Goal: Information Seeking & Learning: Learn about a topic

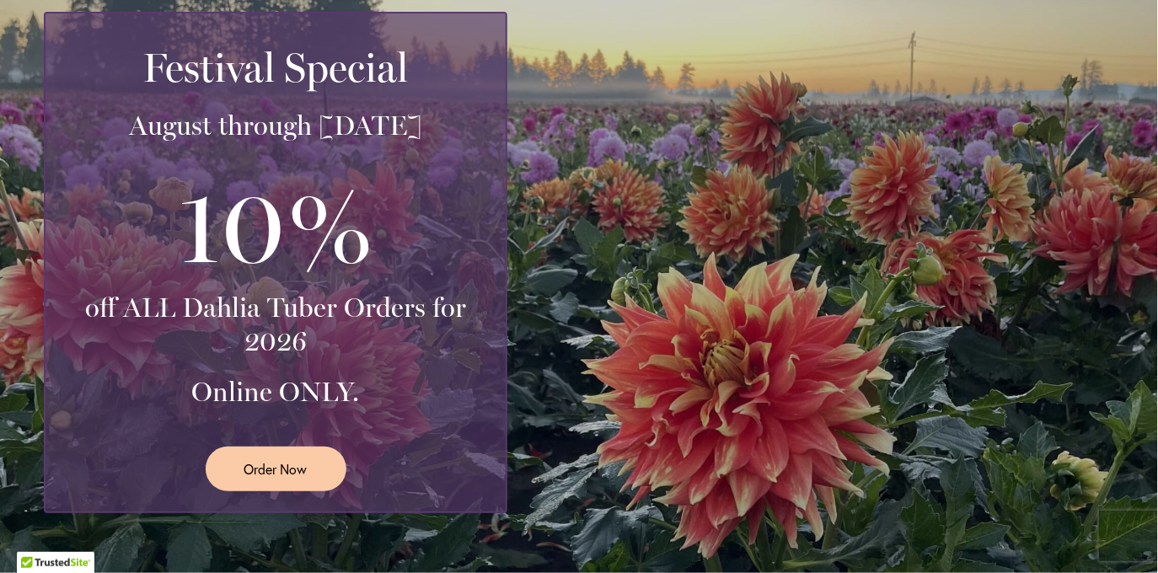
scroll to position [353, 0]
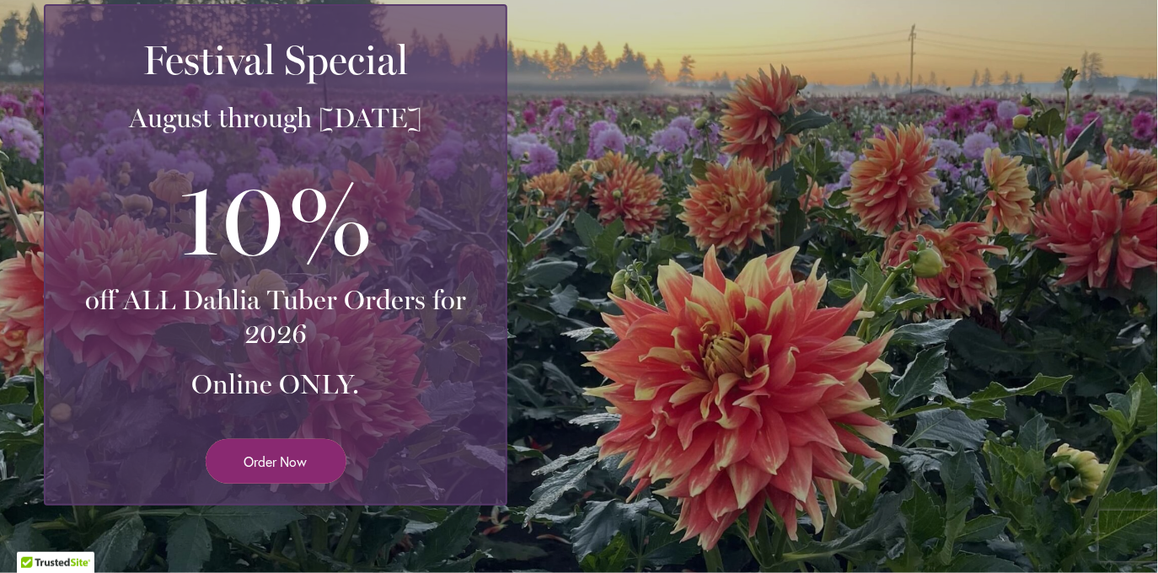
click at [316, 467] on link "Order Now" at bounding box center [276, 461] width 141 height 45
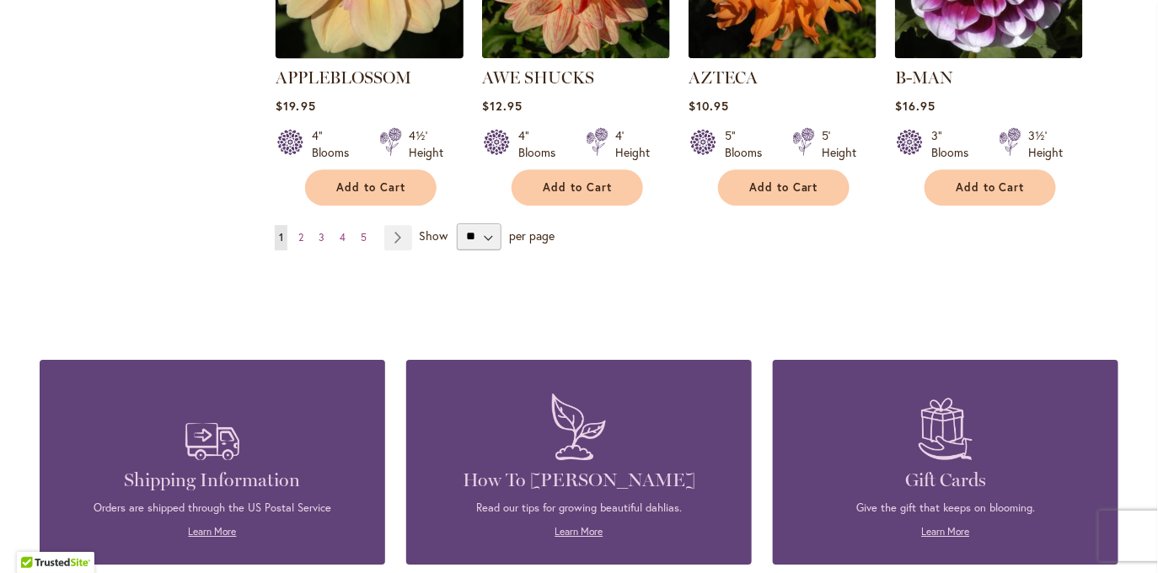
scroll to position [1592, 0]
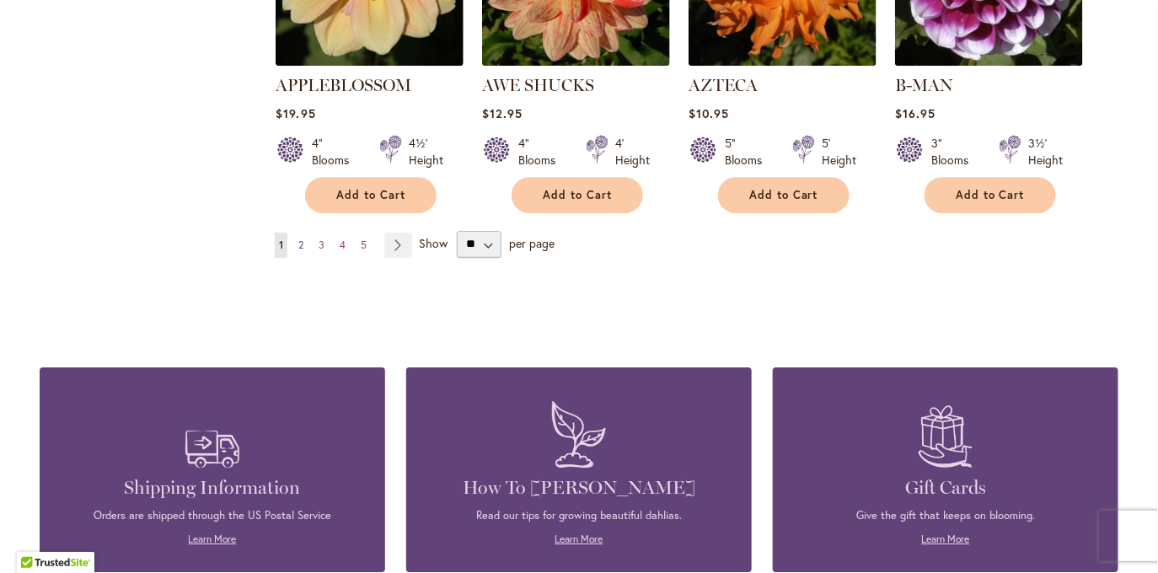
click at [302, 238] on span "2" at bounding box center [300, 244] width 5 height 13
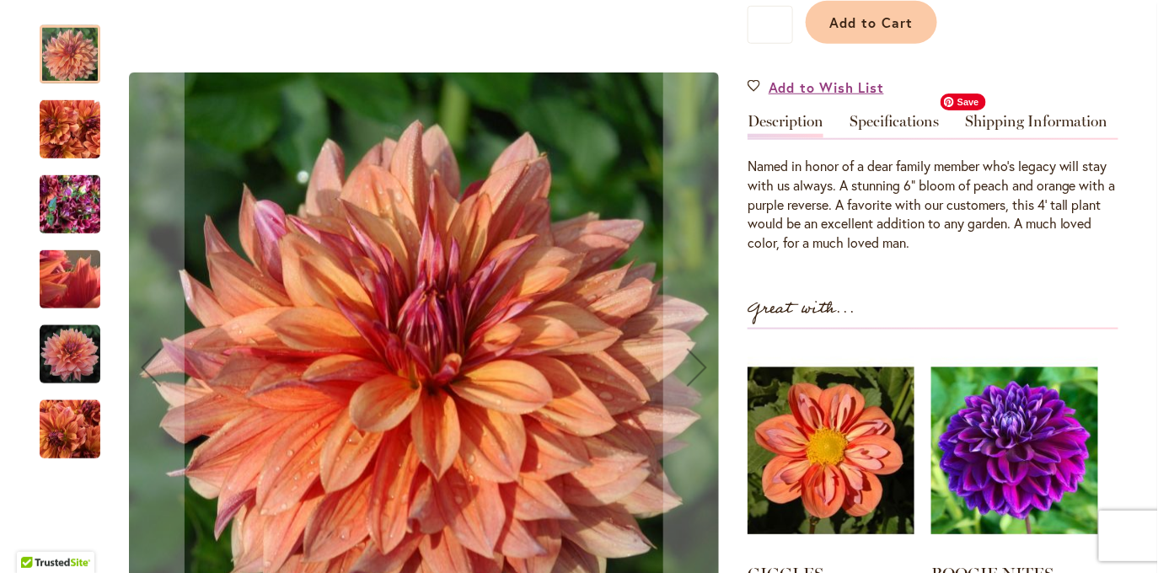
scroll to position [273, 0]
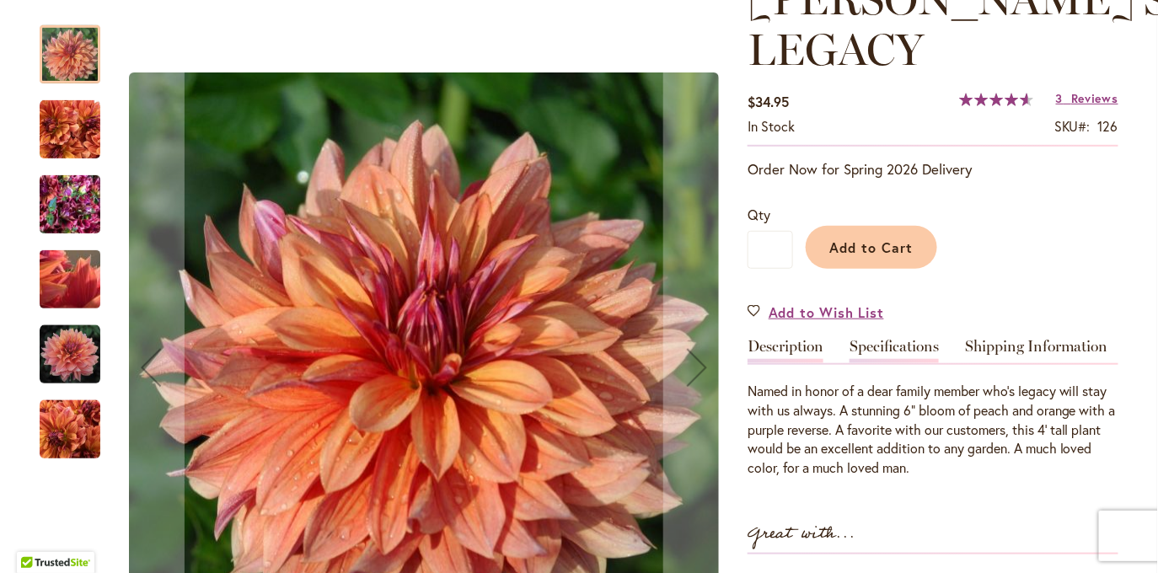
click at [883, 339] on link "Specifications" at bounding box center [893, 351] width 89 height 24
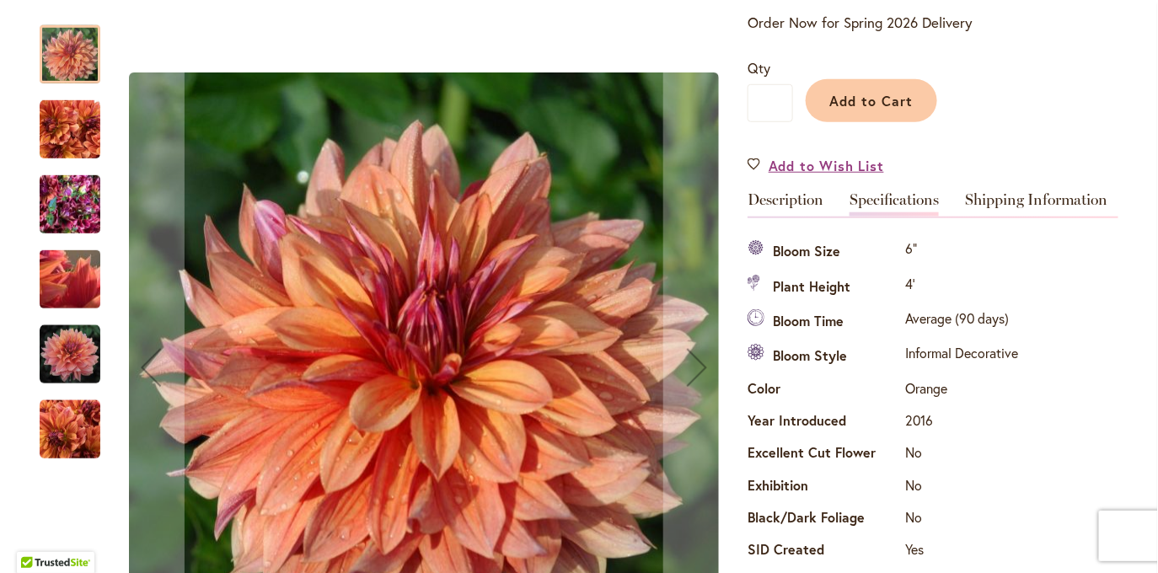
scroll to position [417, 0]
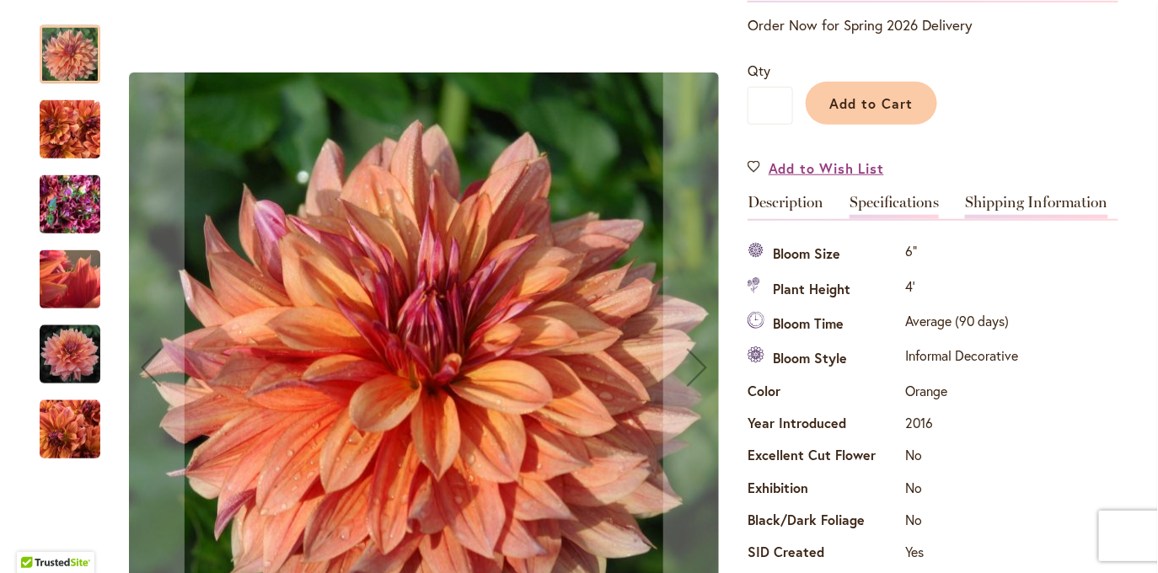
click at [968, 195] on link "Shipping Information" at bounding box center [1036, 207] width 143 height 24
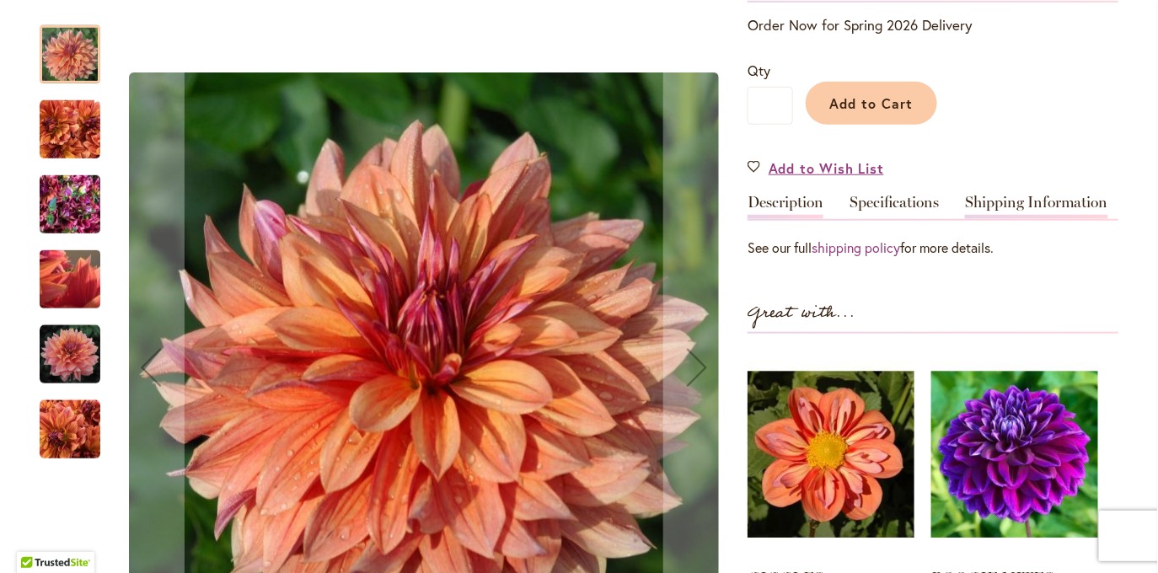
click at [781, 195] on link "Description" at bounding box center [785, 207] width 76 height 24
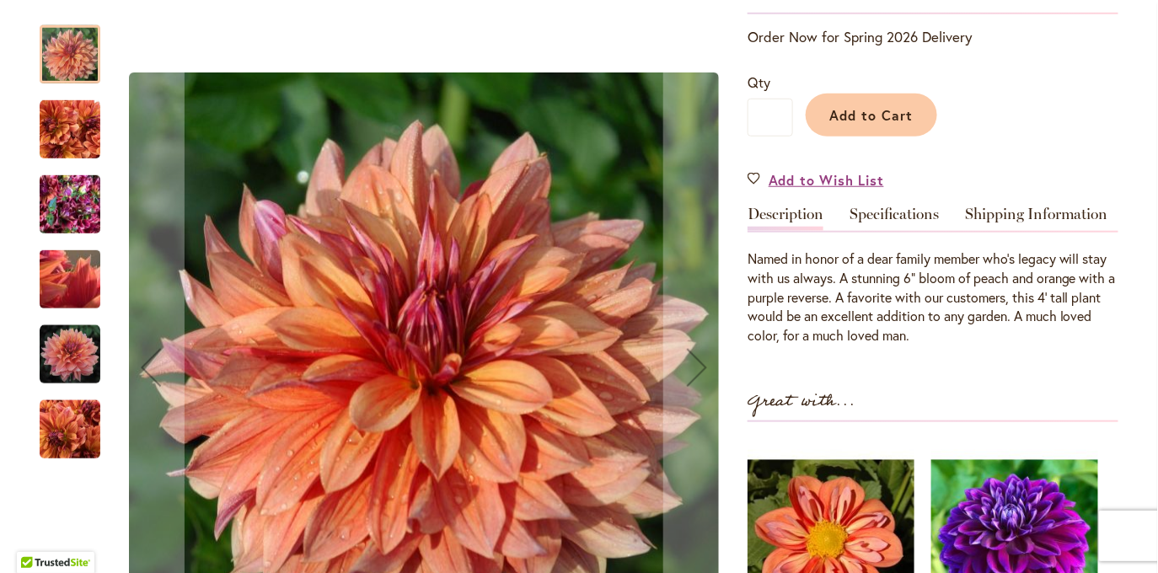
scroll to position [404, 0]
click at [83, 222] on img "Andy's Legacy" at bounding box center [70, 204] width 61 height 81
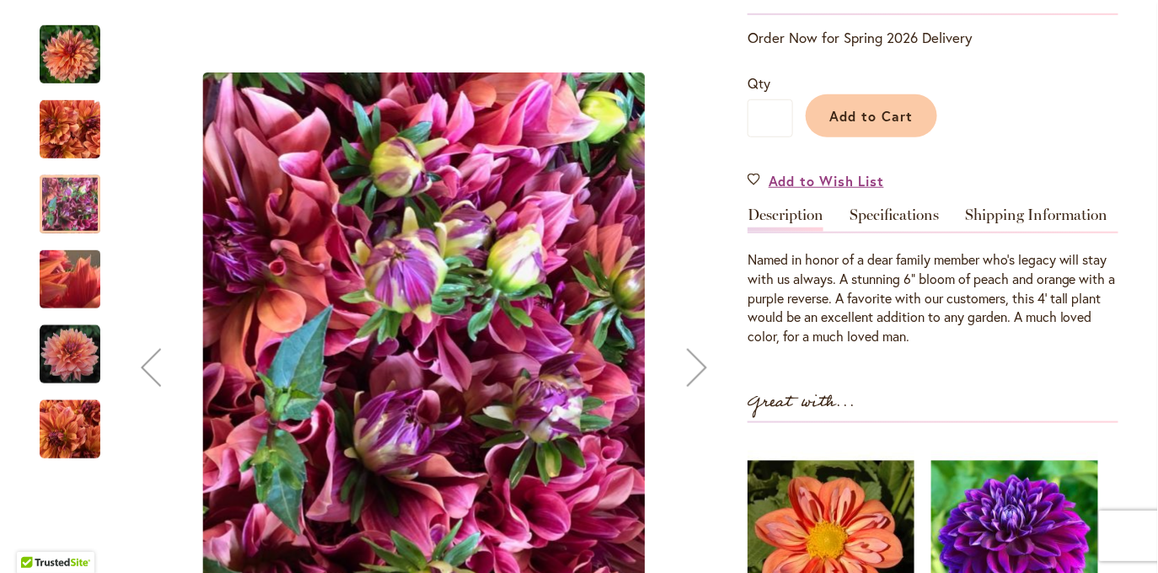
click at [78, 280] on img "Andy's Legacy" at bounding box center [69, 279] width 121 height 91
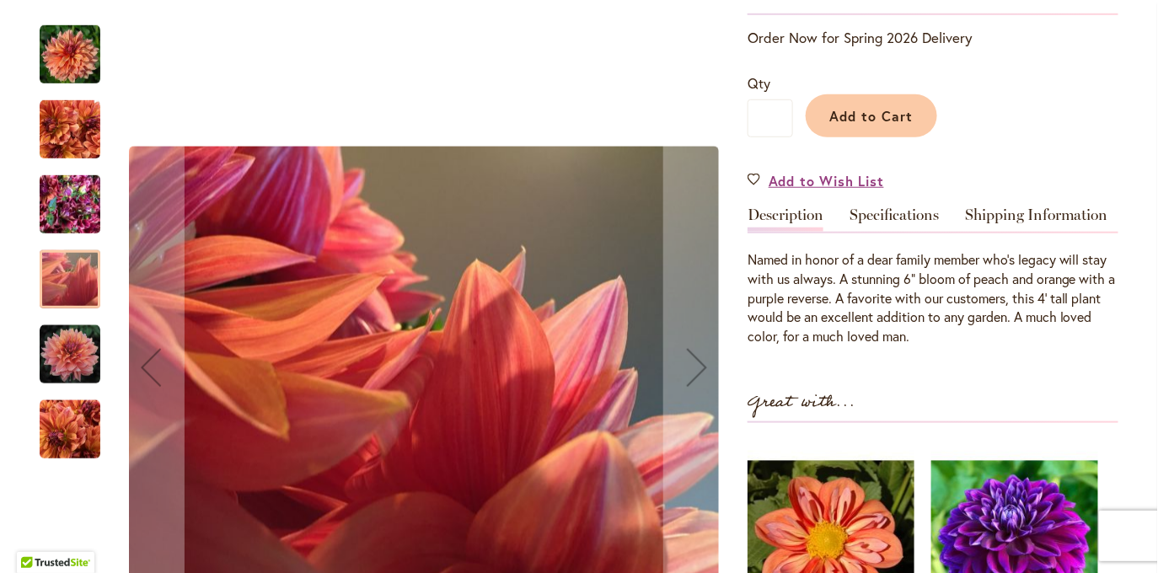
click at [55, 334] on img "Andy's Legacy" at bounding box center [70, 354] width 61 height 61
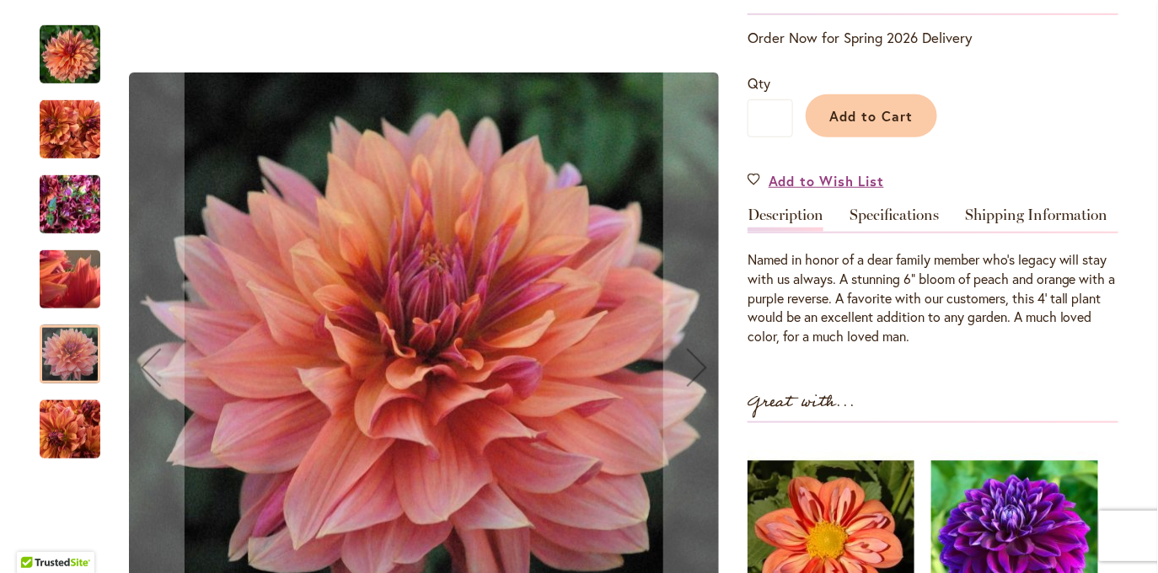
click at [68, 68] on img "Andy's Legacy" at bounding box center [70, 54] width 61 height 61
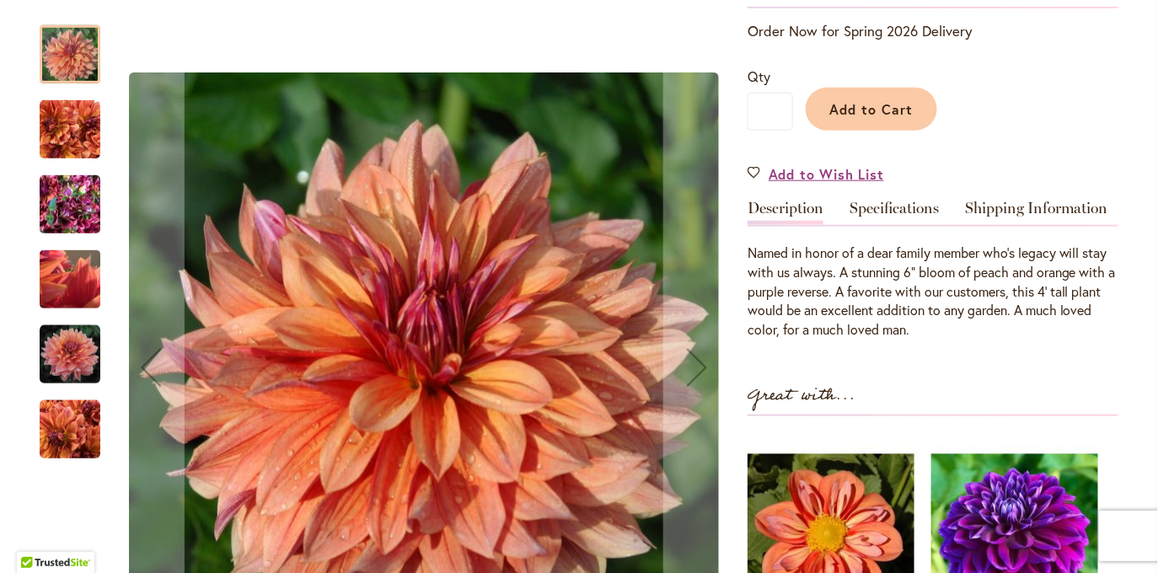
scroll to position [435, 0]
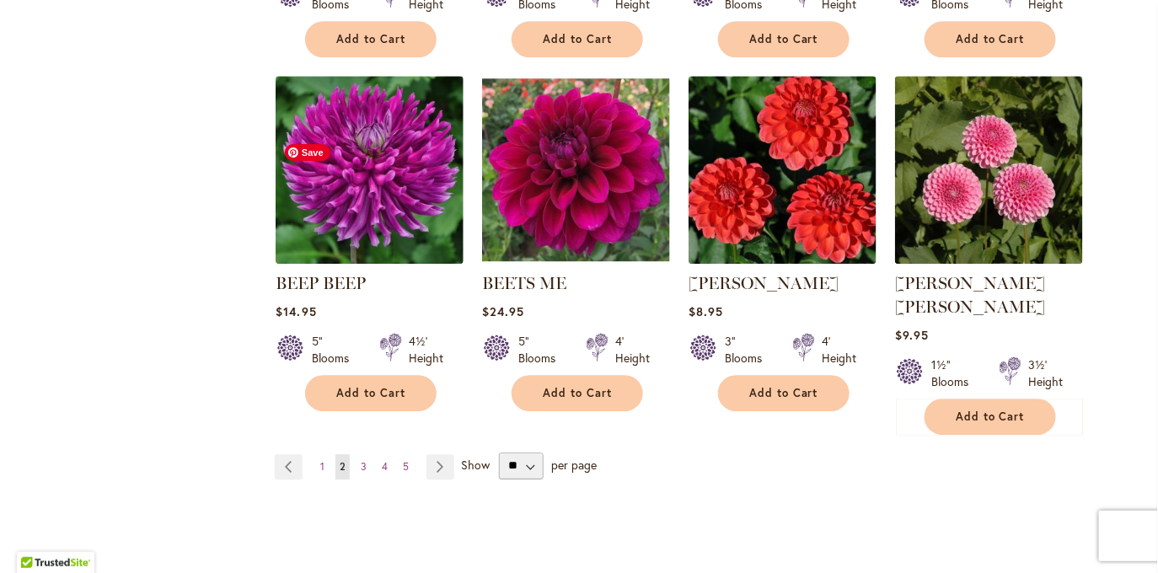
scroll to position [1384, 0]
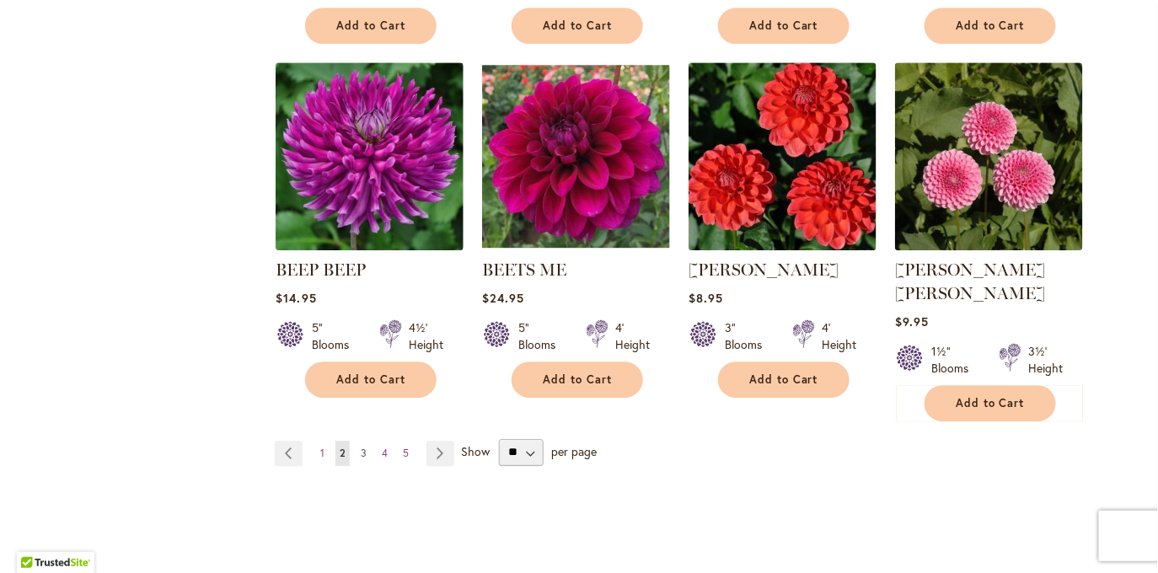
click at [366, 441] on link "Page 3" at bounding box center [363, 453] width 14 height 25
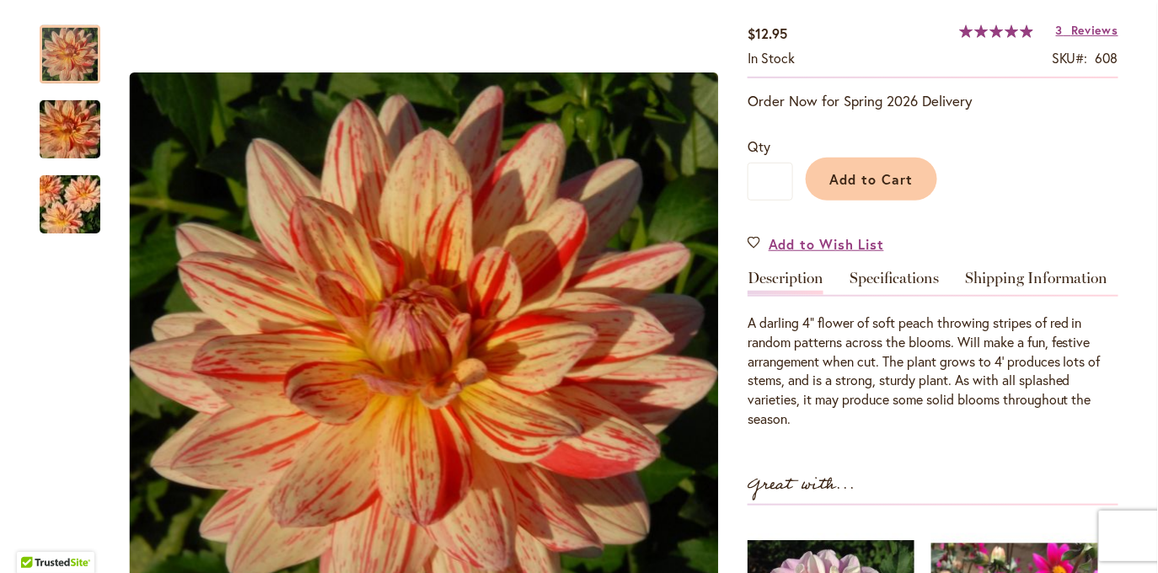
scroll to position [289, 0]
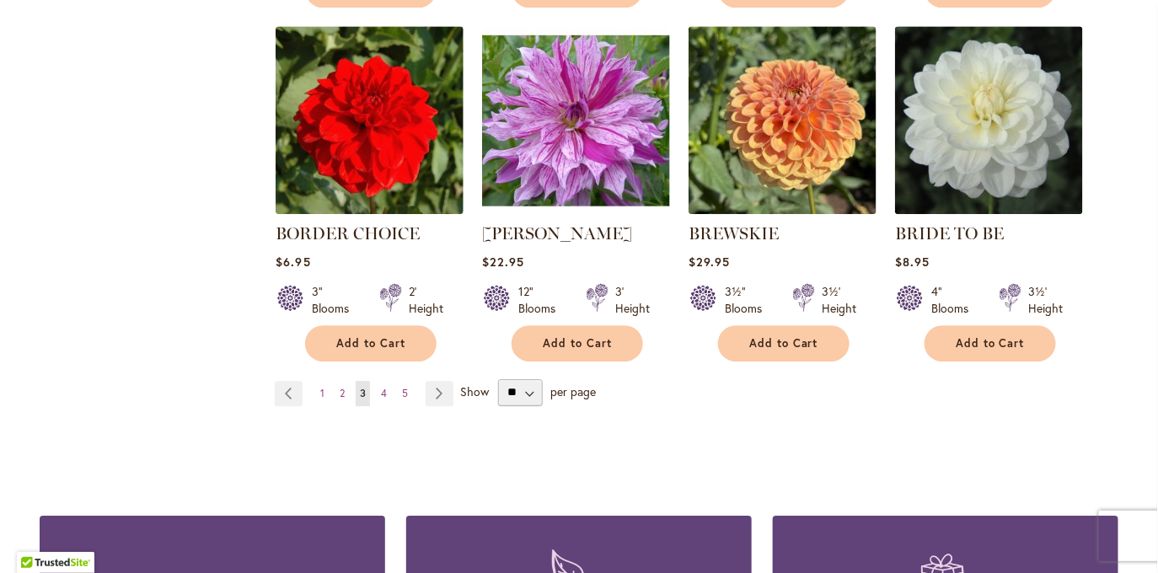
scroll to position [1411, 0]
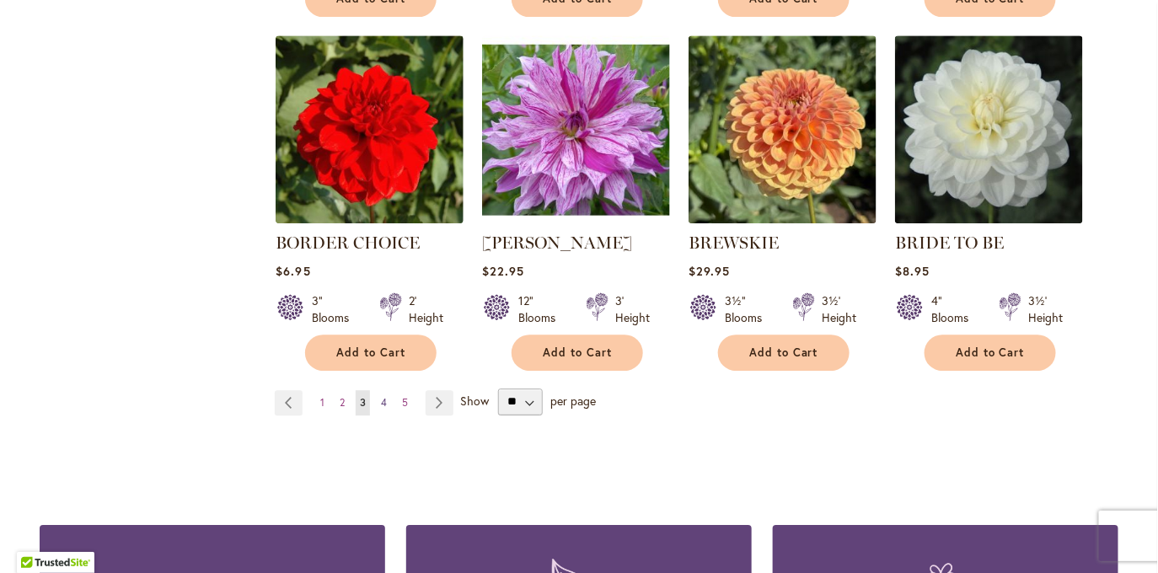
click at [383, 405] on span "4" at bounding box center [384, 402] width 6 height 13
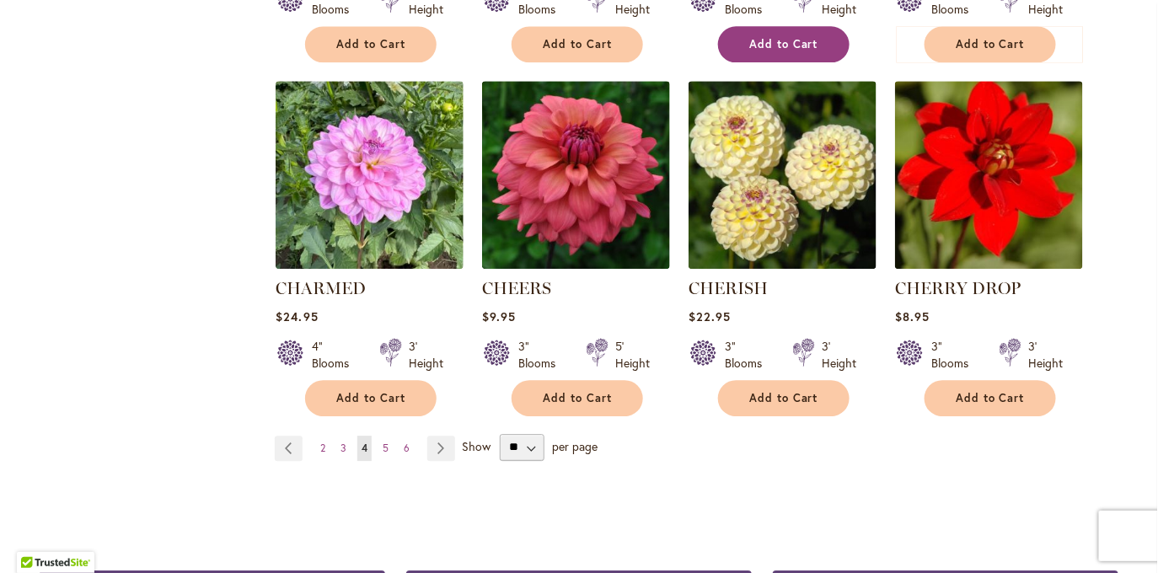
scroll to position [1411, 0]
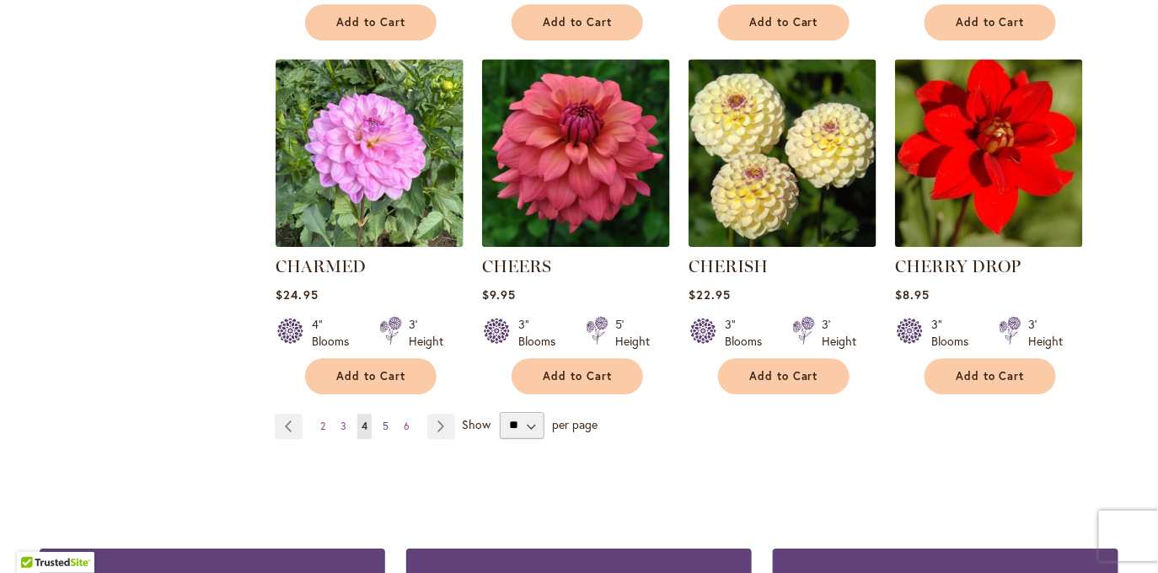
click at [384, 427] on span "5" at bounding box center [385, 426] width 6 height 13
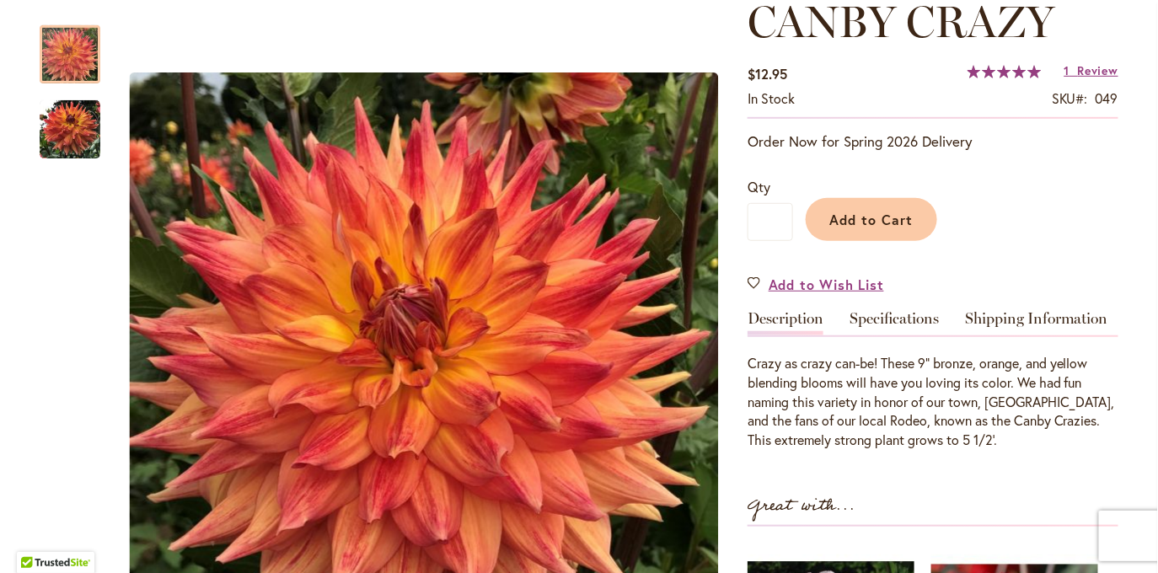
scroll to position [253, 0]
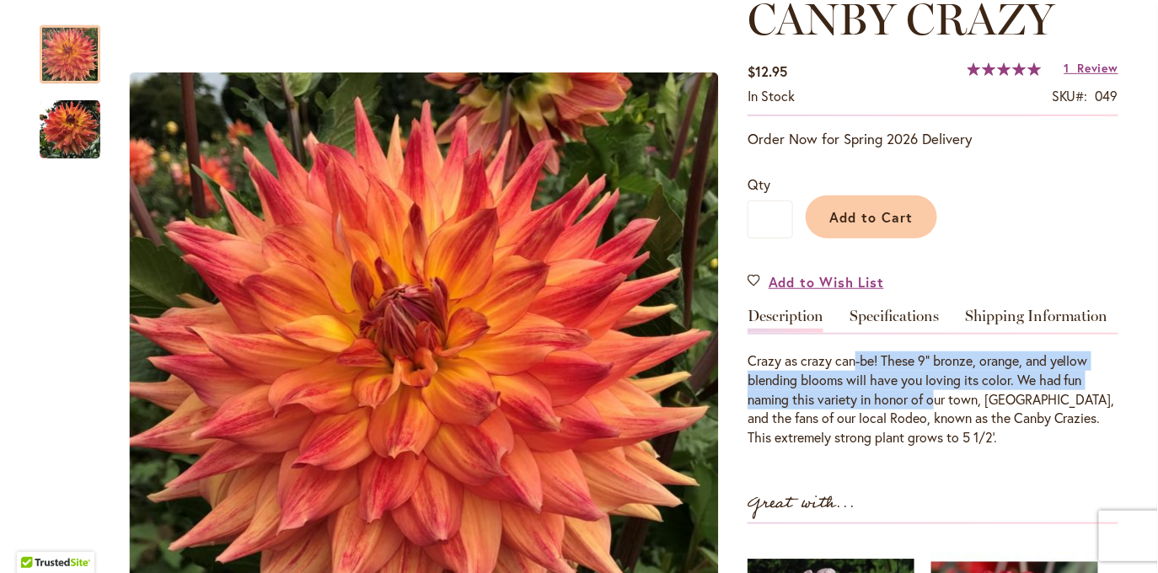
drag, startPoint x: 853, startPoint y: 365, endPoint x: 934, endPoint y: 390, distance: 84.7
click at [934, 390] on div "Crazy as crazy can-be! These 9” bronze, orange, and yellow blending blooms will…" at bounding box center [932, 399] width 371 height 96
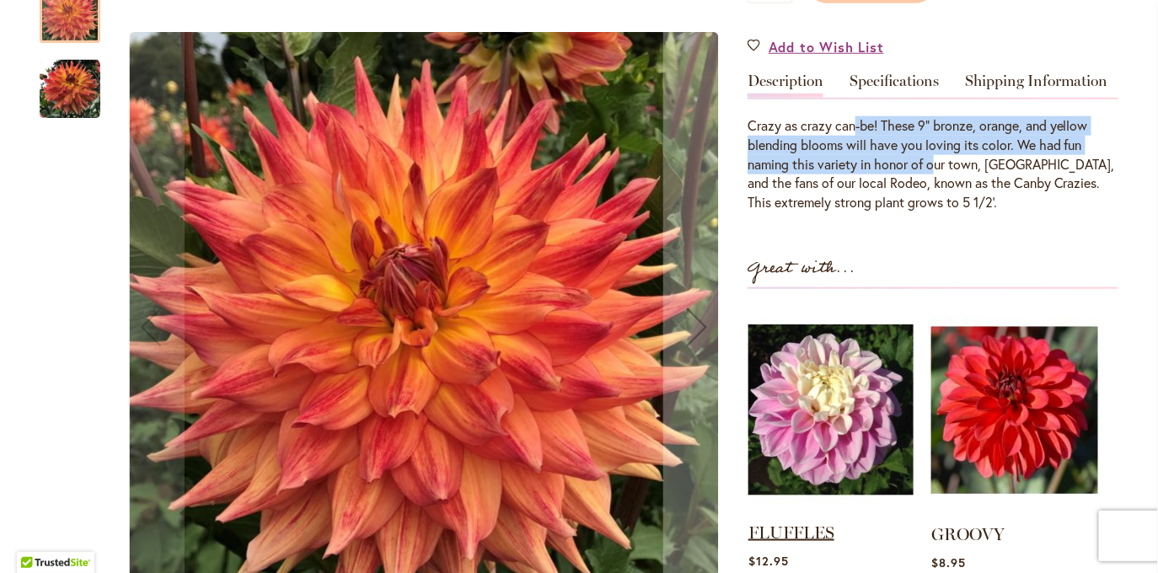
scroll to position [318, 0]
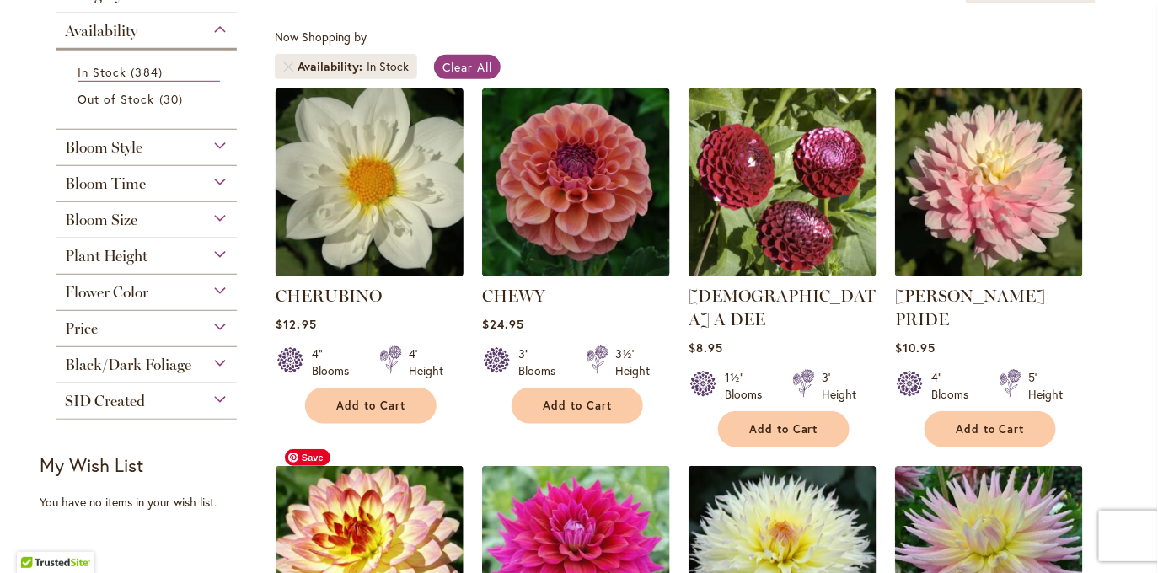
scroll to position [315, 0]
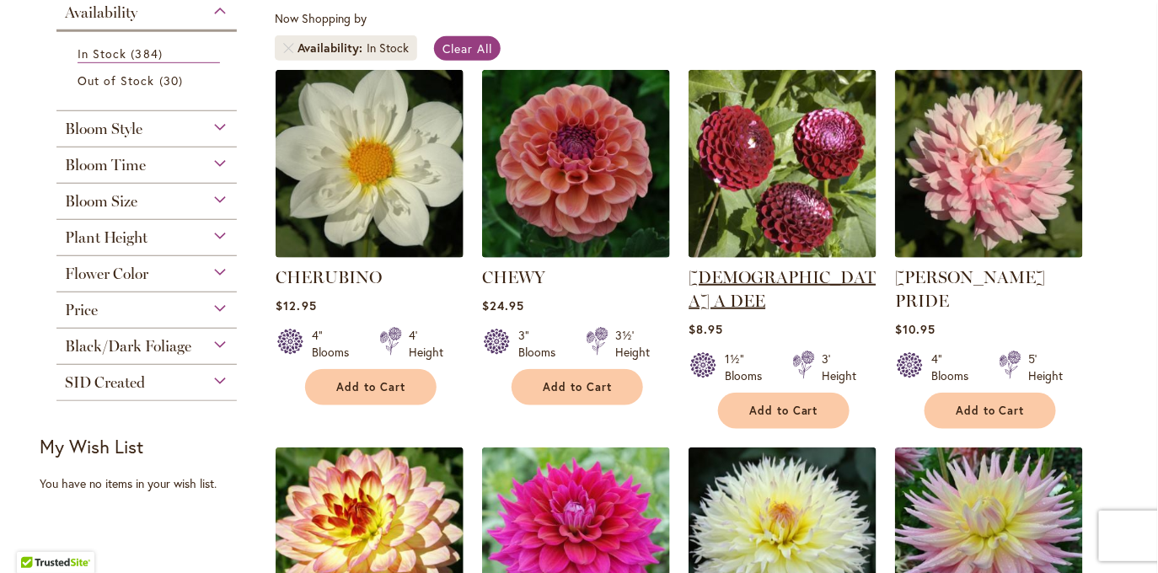
click at [778, 273] on link "[DEMOGRAPHIC_DATA] A DEE" at bounding box center [781, 289] width 187 height 44
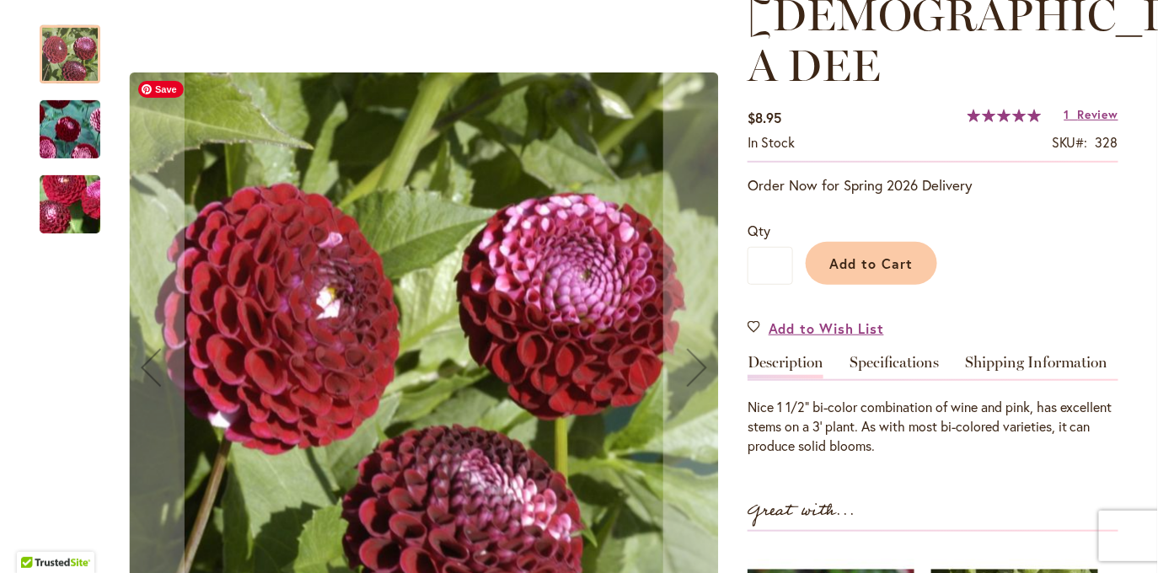
scroll to position [309, 0]
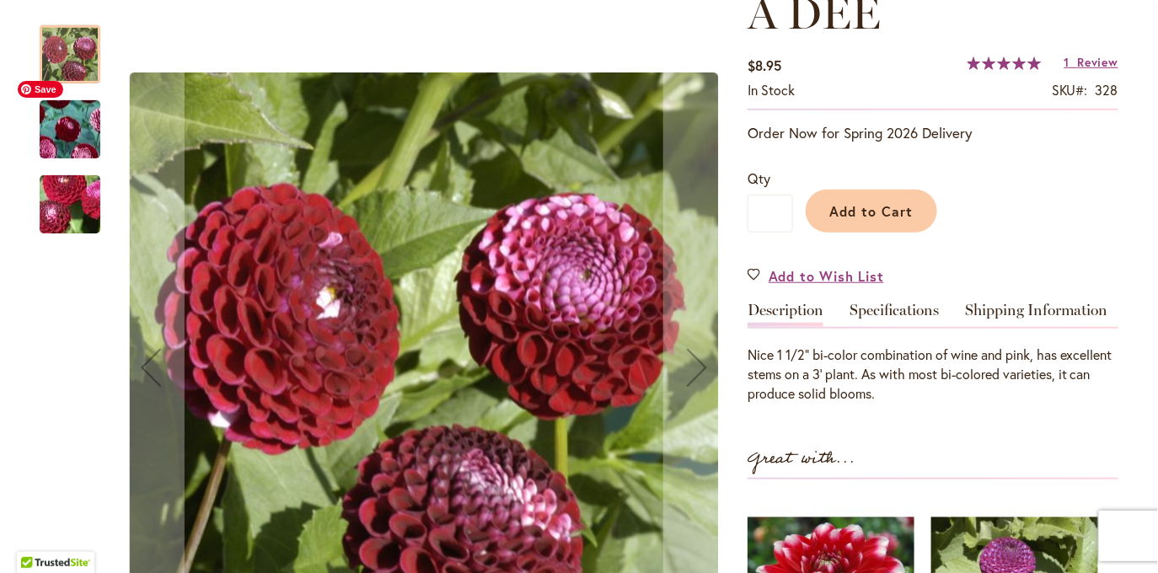
click at [82, 138] on img "CHICK A DEE" at bounding box center [69, 129] width 121 height 114
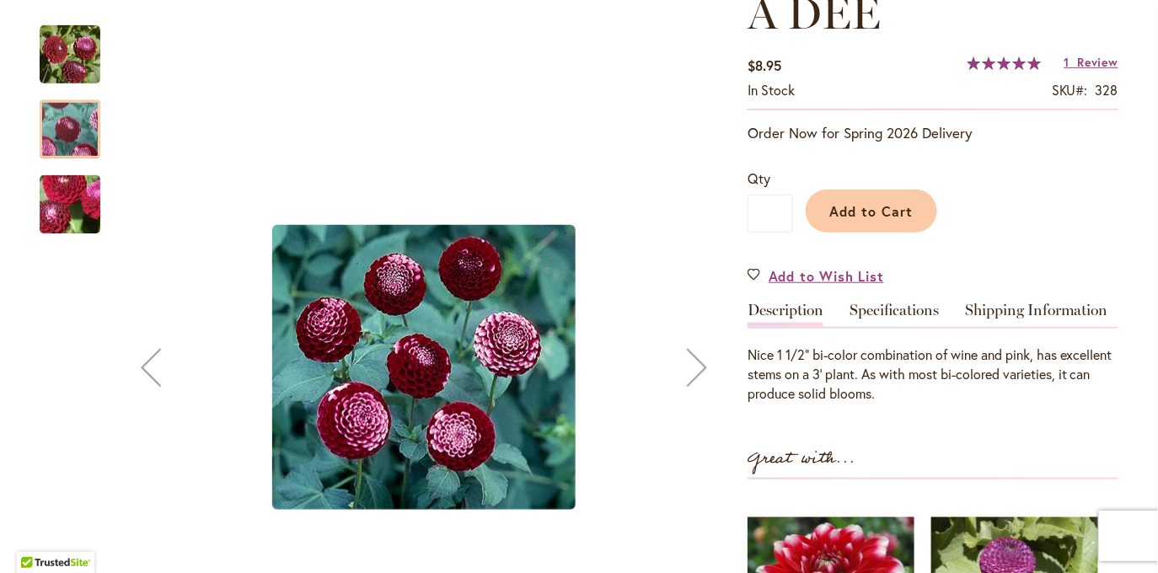
click at [65, 194] on img "CHICK A DEE" at bounding box center [69, 204] width 121 height 91
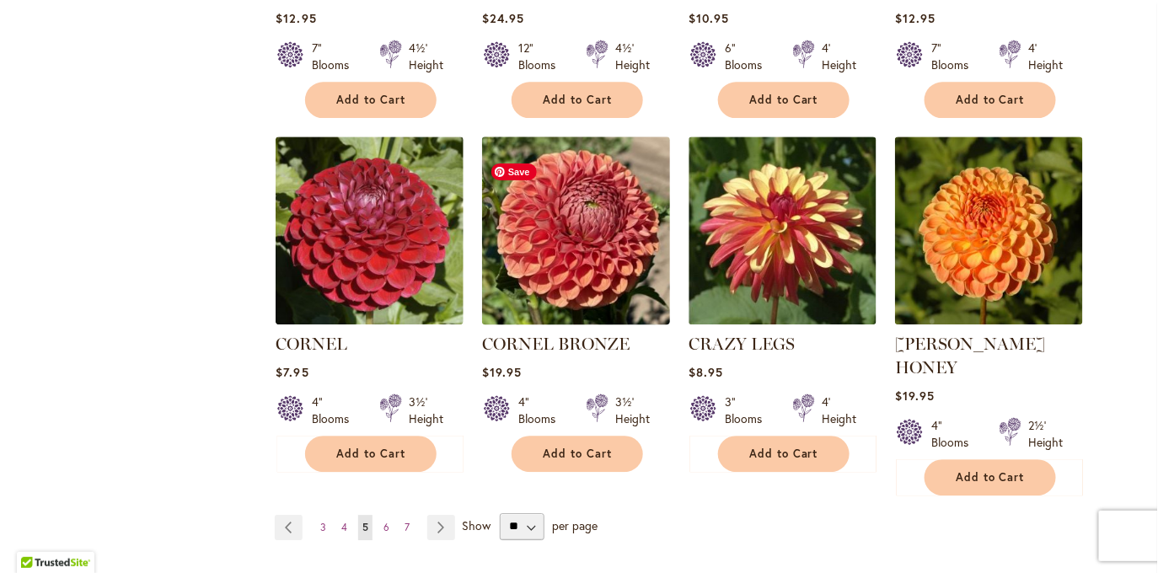
scroll to position [1366, 0]
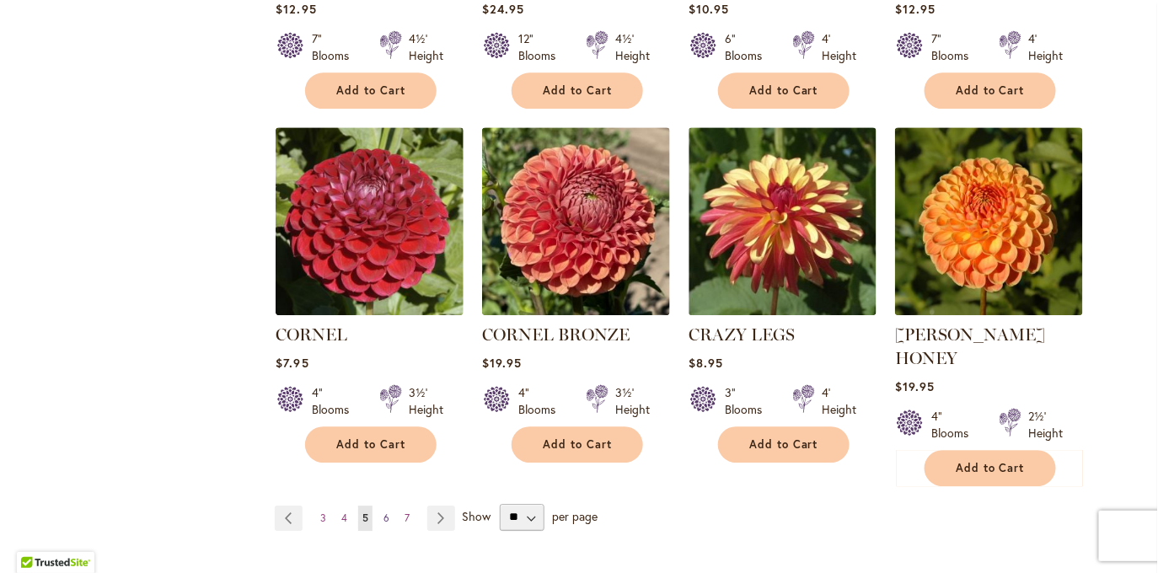
click at [388, 511] on span "6" at bounding box center [386, 517] width 6 height 13
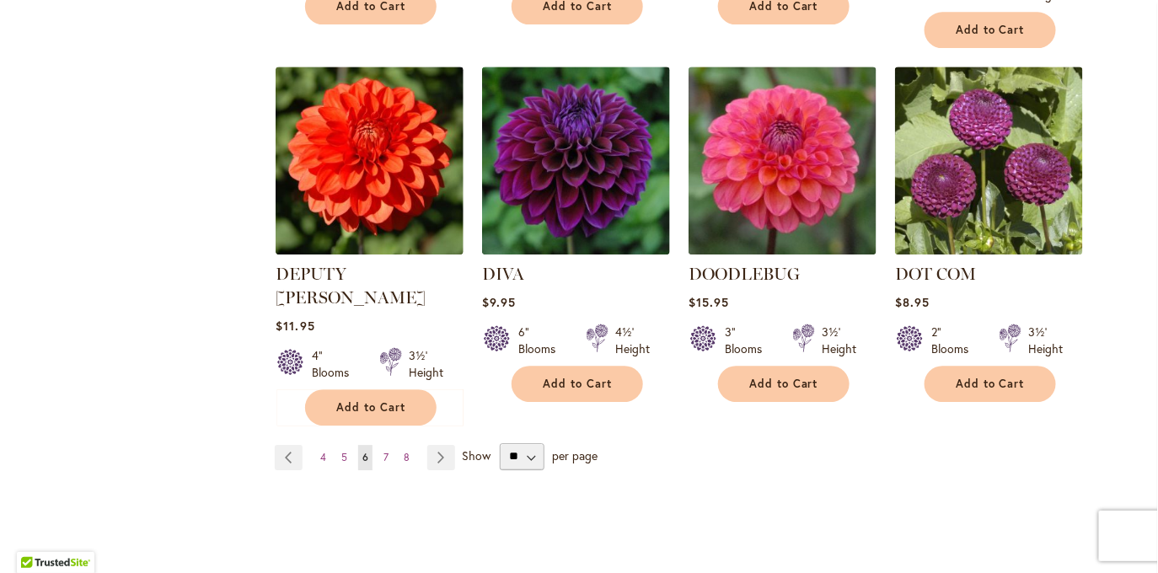
scroll to position [1430, 0]
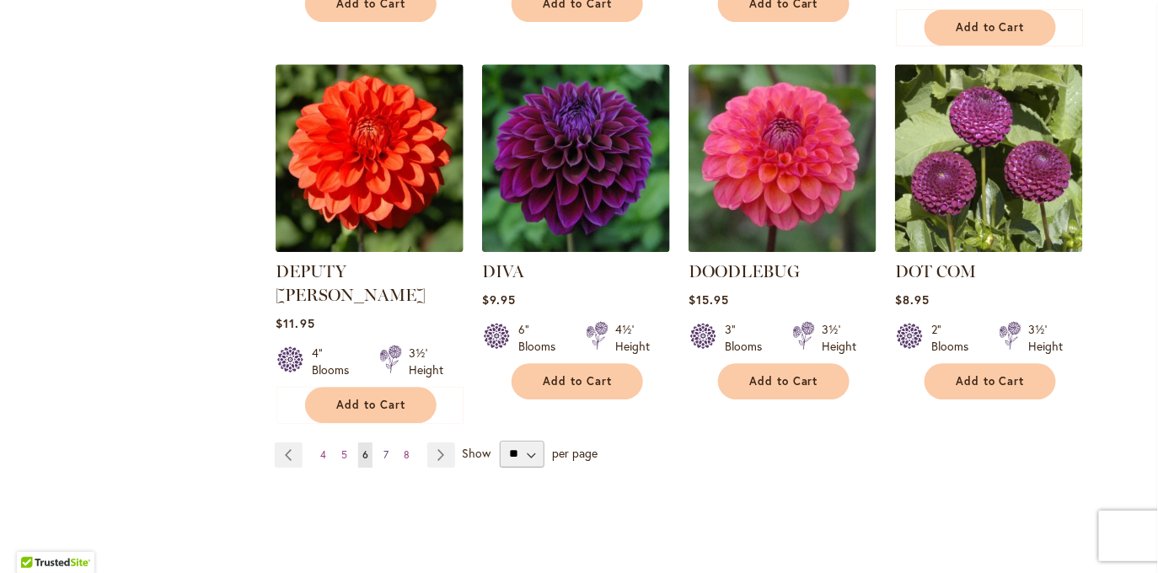
click at [387, 448] on span "7" at bounding box center [385, 454] width 5 height 13
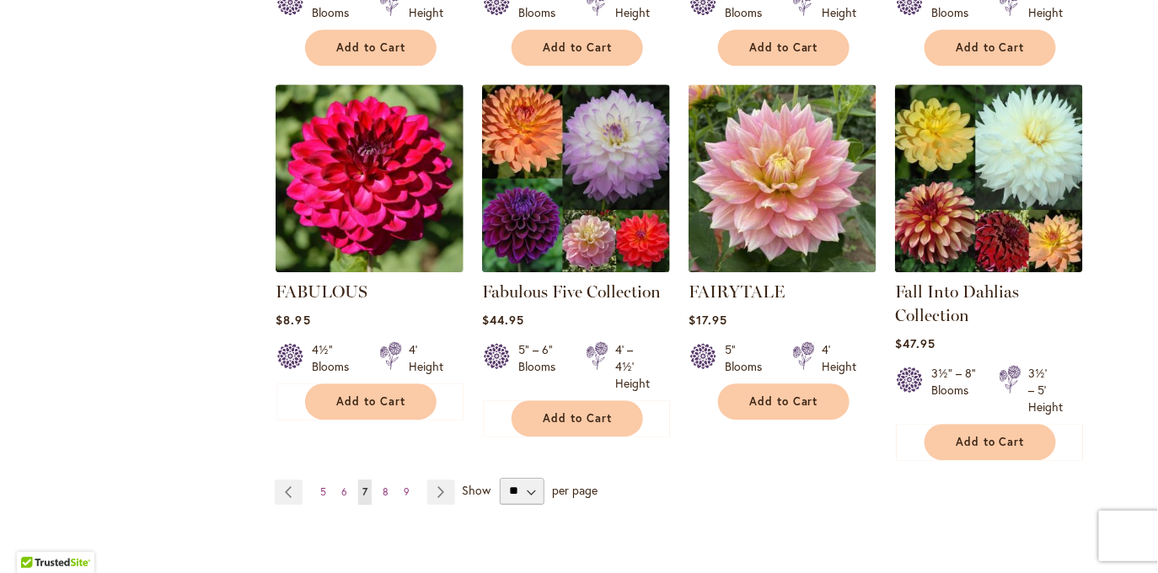
scroll to position [1363, 0]
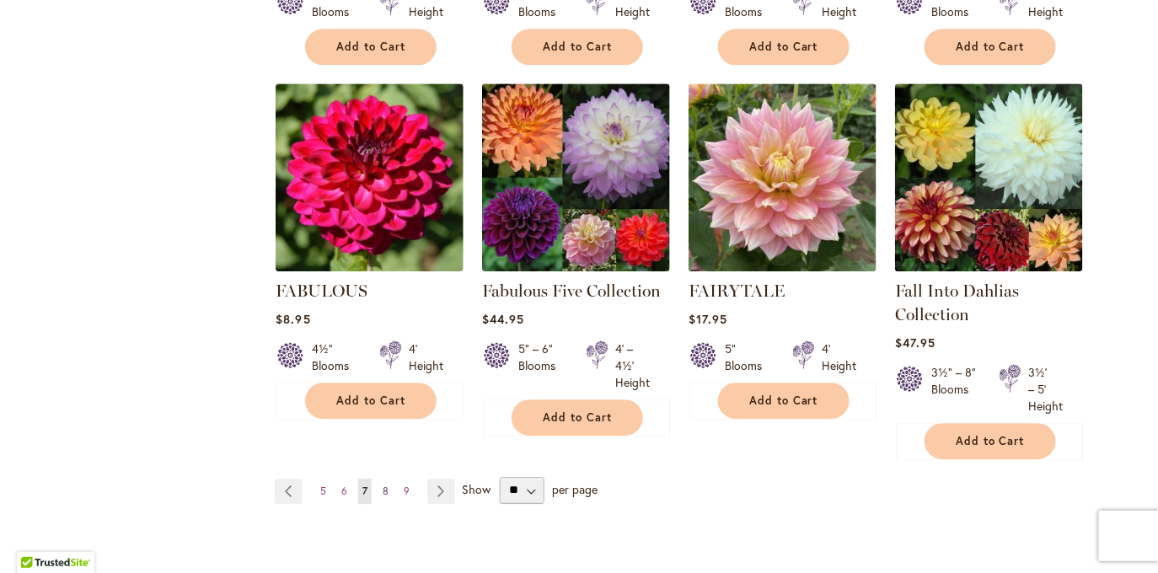
click at [386, 486] on span "8" at bounding box center [385, 490] width 6 height 13
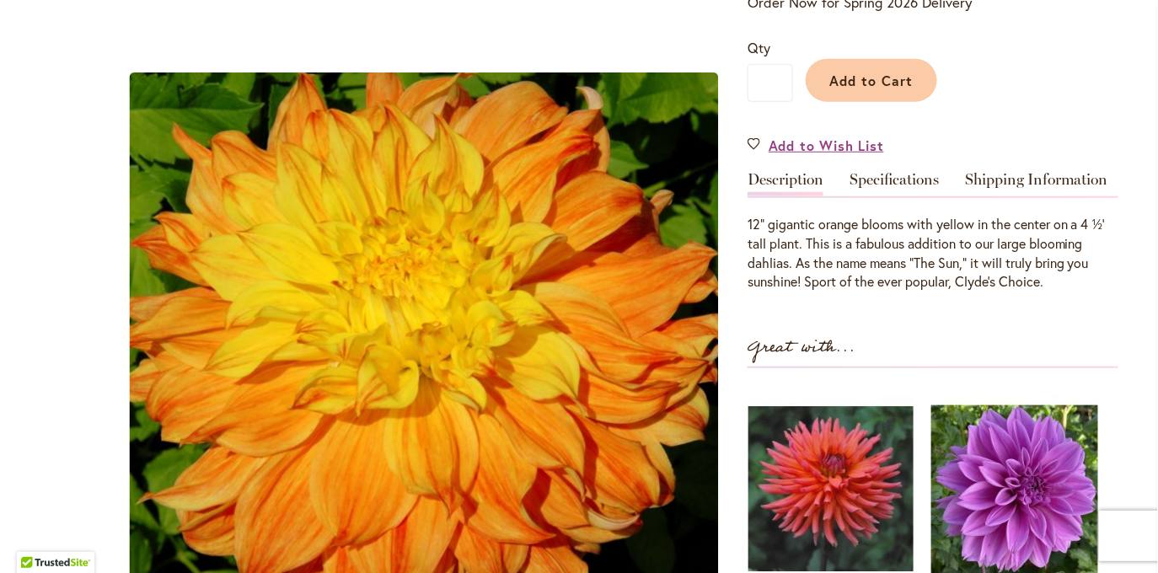
scroll to position [401, 0]
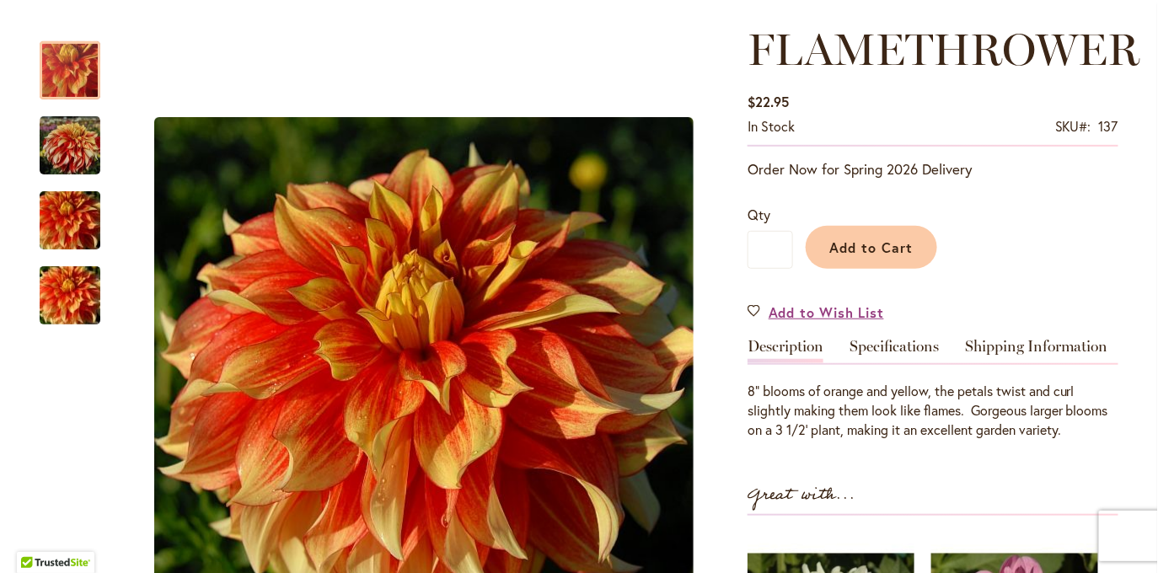
scroll to position [229, 0]
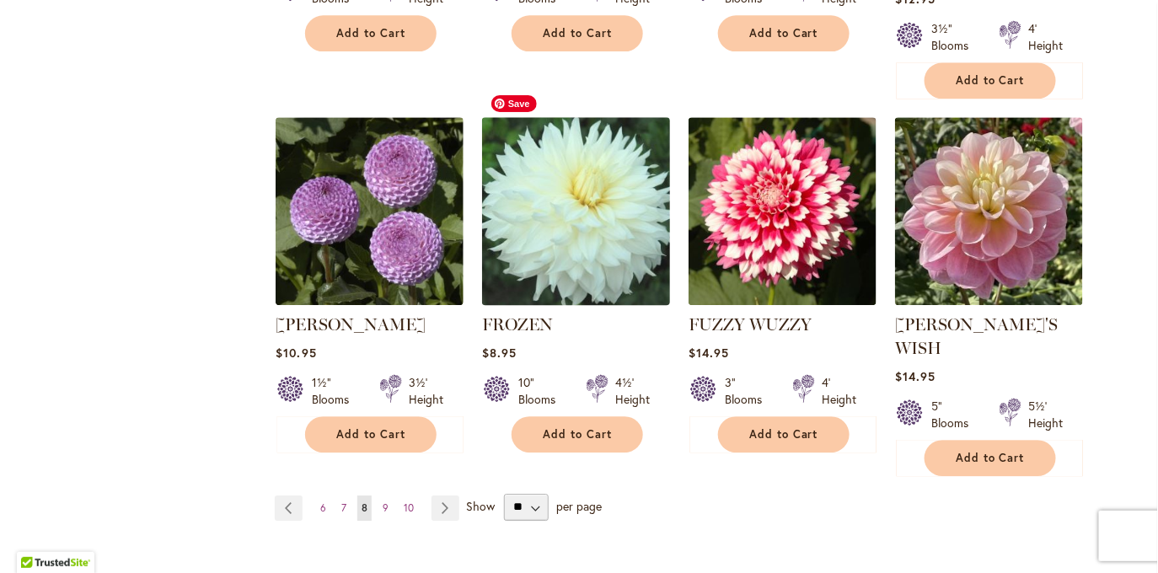
scroll to position [1405, 0]
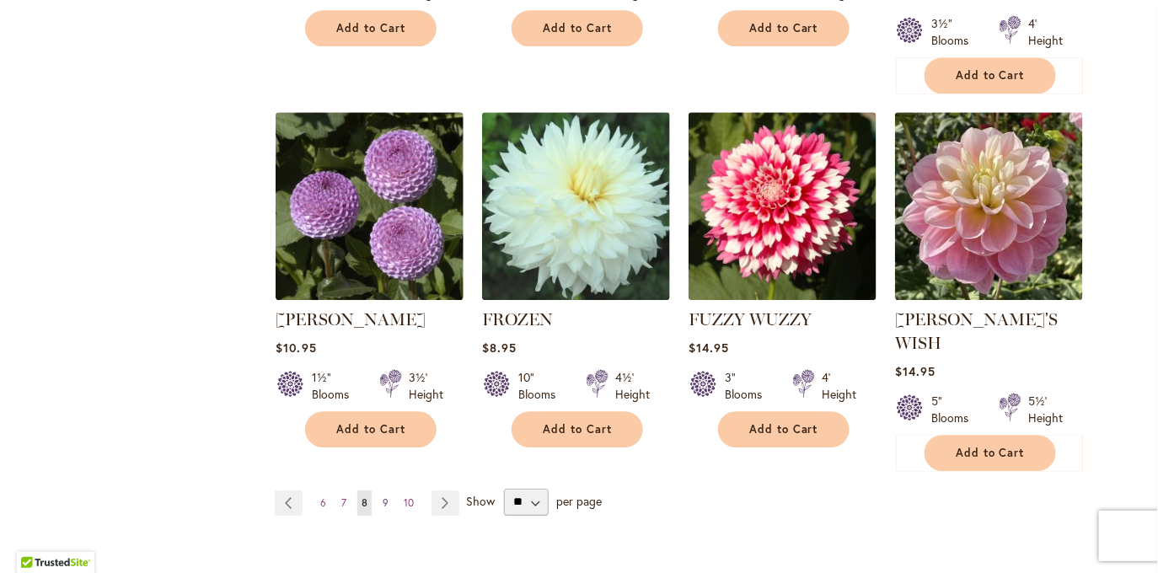
click at [383, 496] on span "9" at bounding box center [385, 502] width 6 height 13
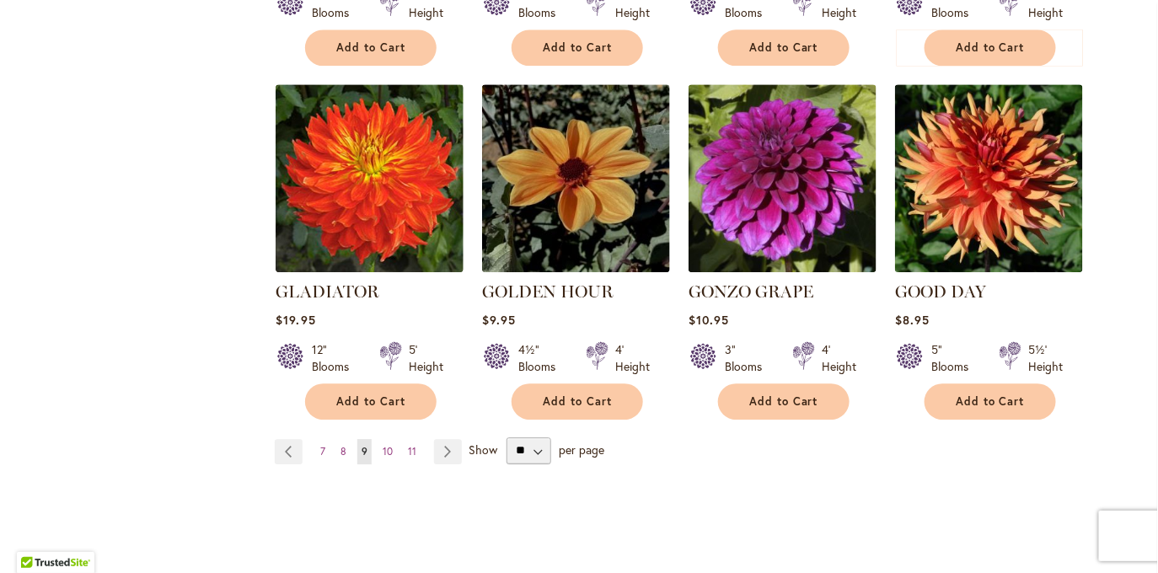
scroll to position [1426, 0]
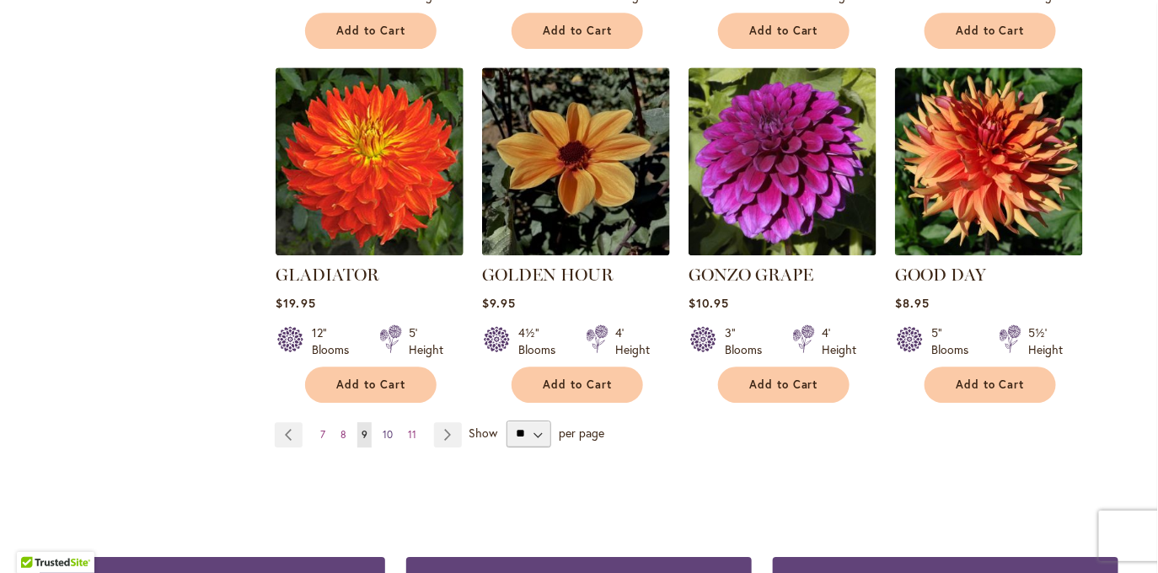
click at [388, 428] on span "10" at bounding box center [387, 434] width 10 height 13
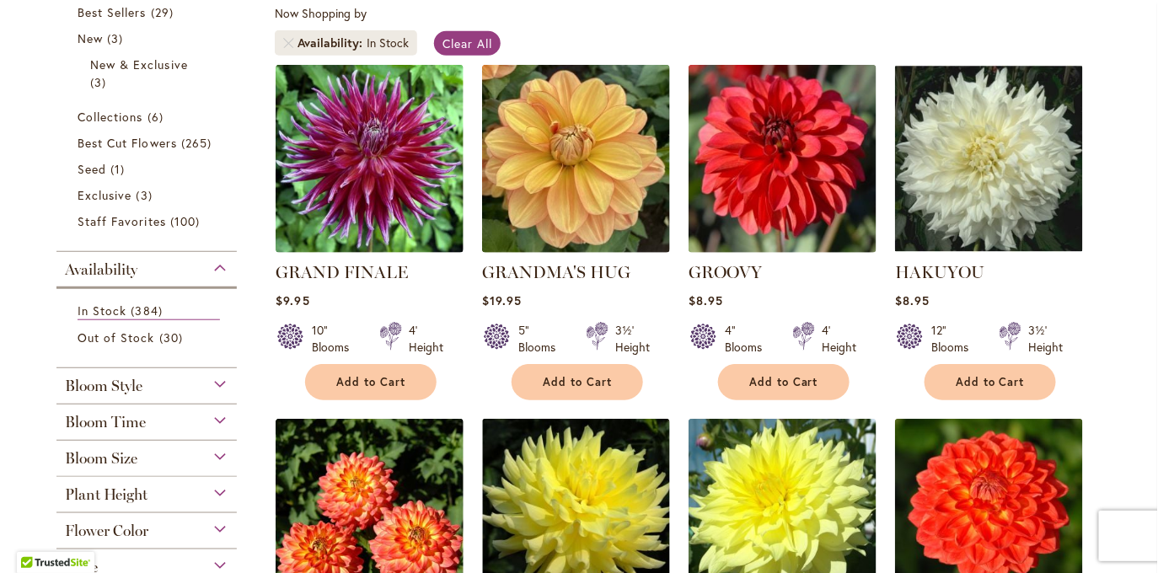
scroll to position [332, 0]
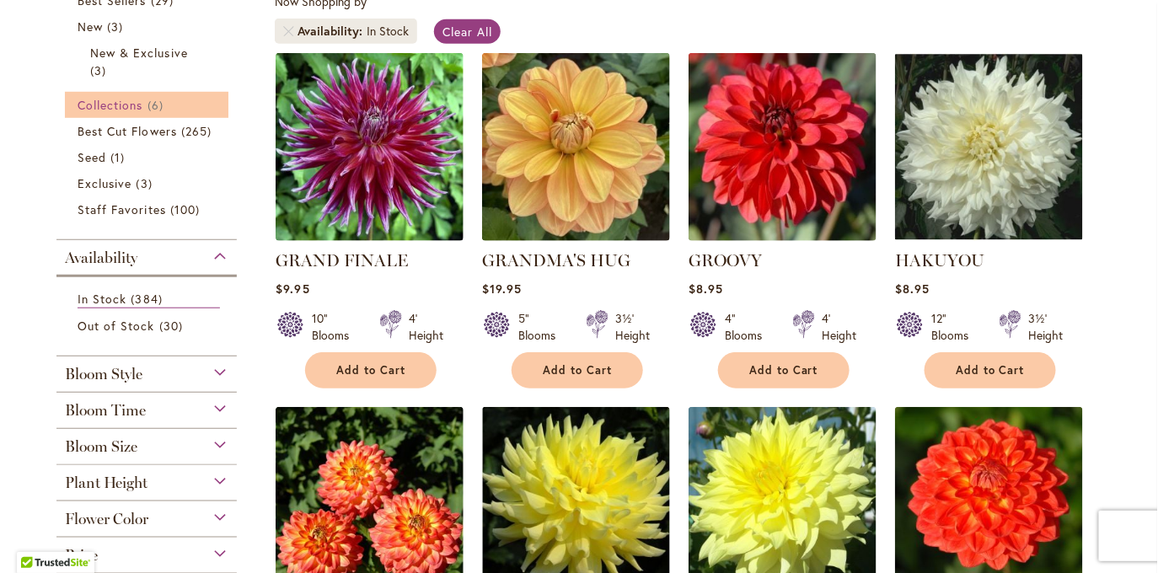
click at [147, 105] on link "Collections 6 items" at bounding box center [149, 105] width 142 height 18
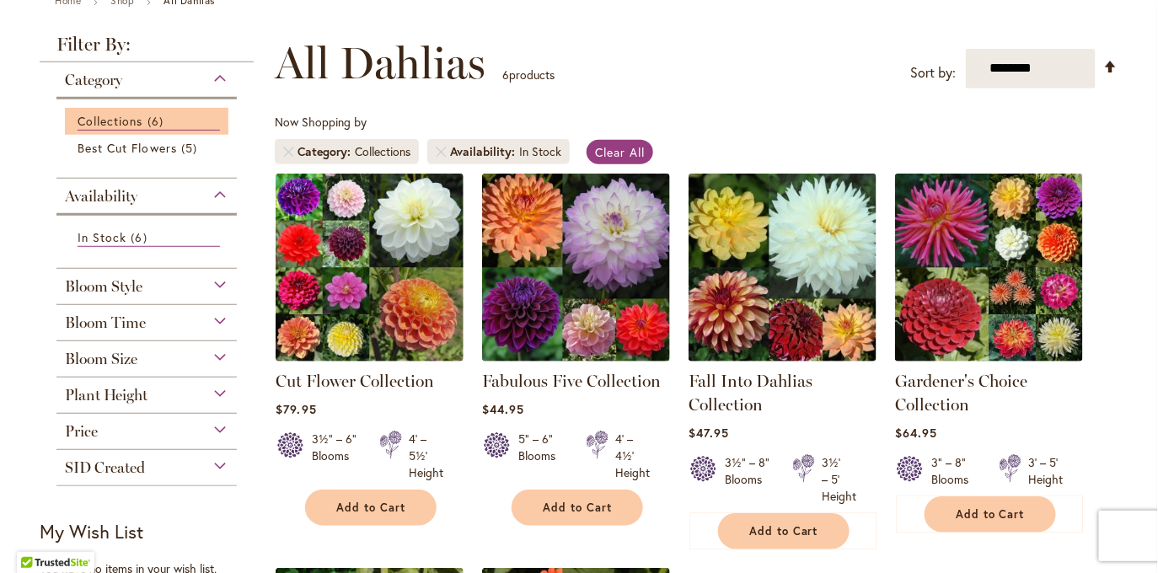
scroll to position [167, 0]
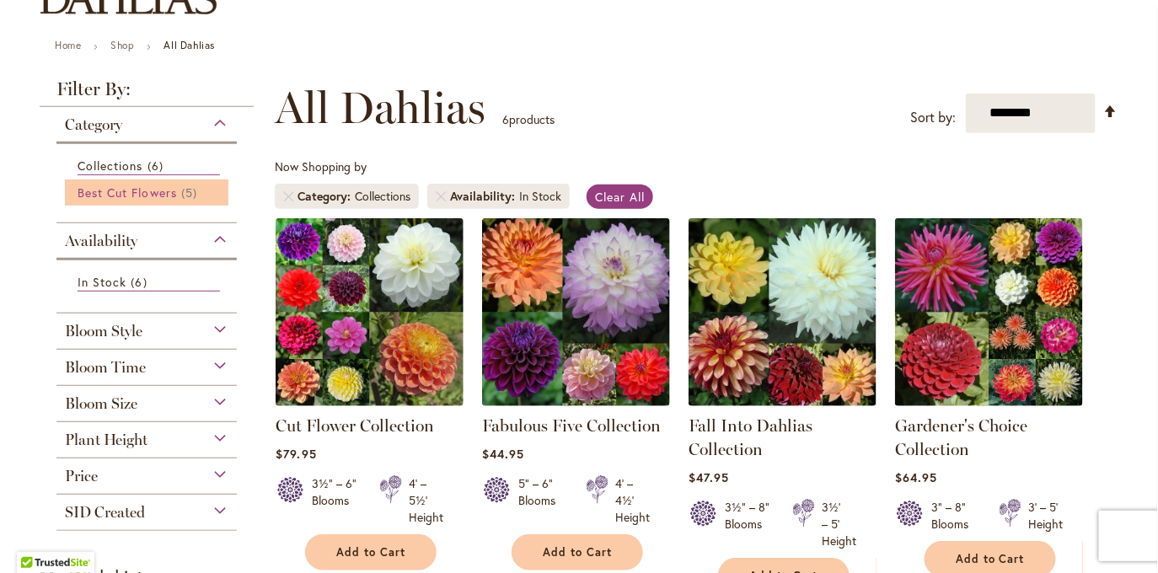
click at [165, 187] on span "Best Cut Flowers" at bounding box center [127, 192] width 99 height 16
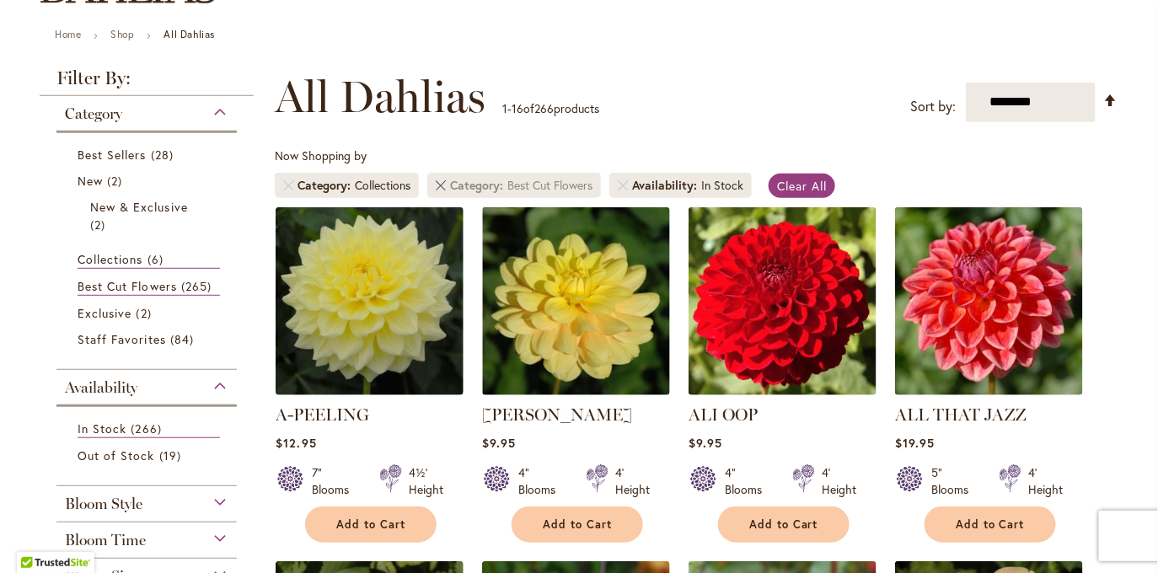
scroll to position [121, 0]
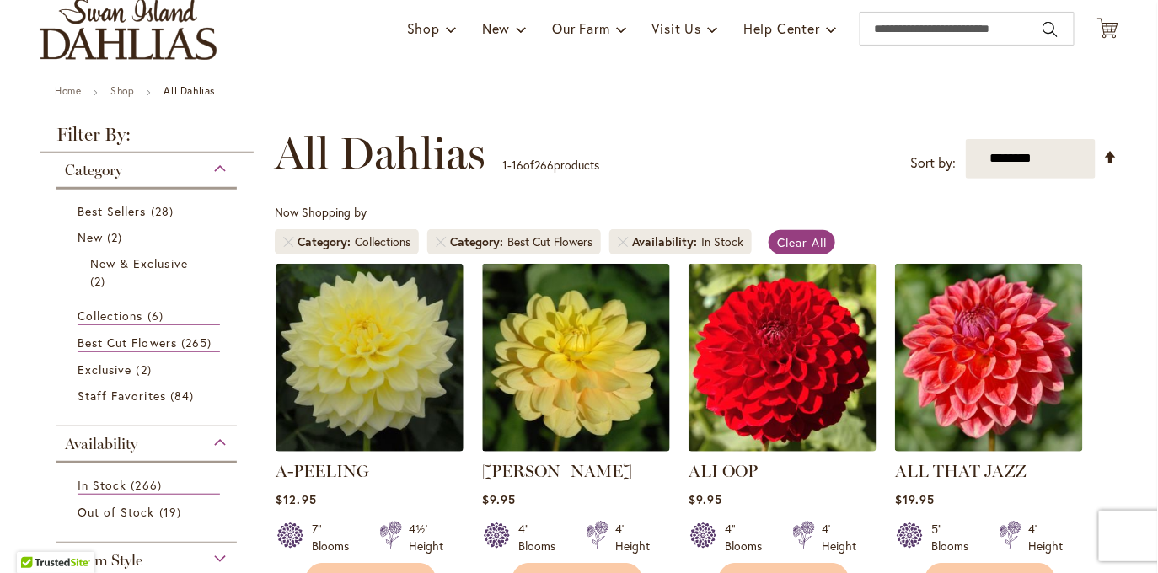
click at [282, 246] on li "Category Collections" at bounding box center [347, 241] width 144 height 25
click at [286, 240] on link "Remove Category Collections" at bounding box center [288, 242] width 10 height 10
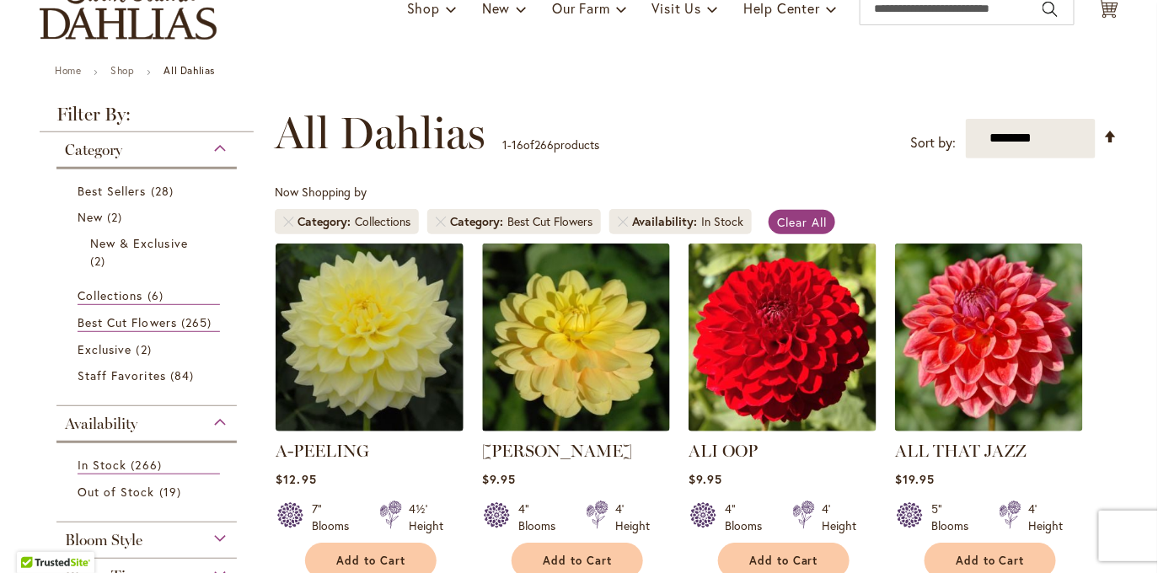
scroll to position [143, 0]
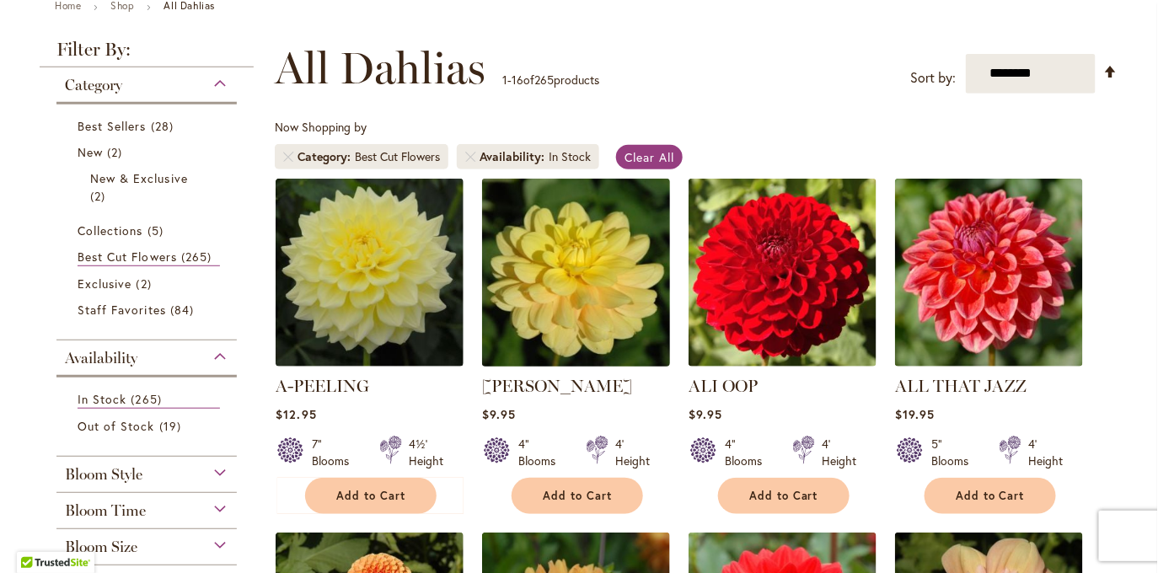
scroll to position [196, 0]
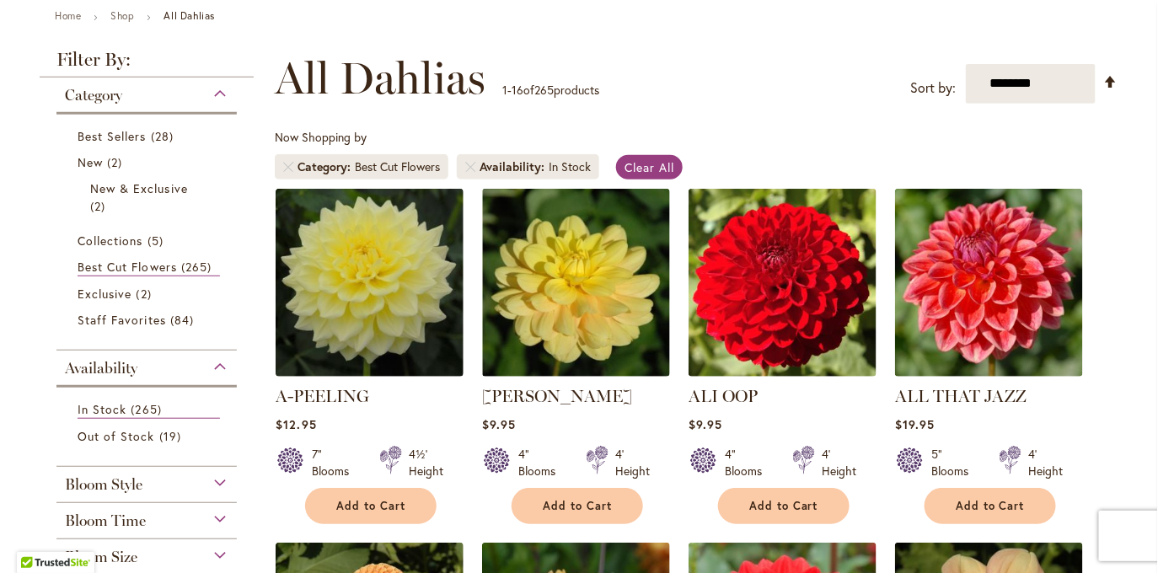
click at [281, 169] on li "Category Best Cut Flowers" at bounding box center [362, 166] width 174 height 25
click at [293, 163] on link "Remove Category Best Cut Flowers" at bounding box center [288, 167] width 10 height 10
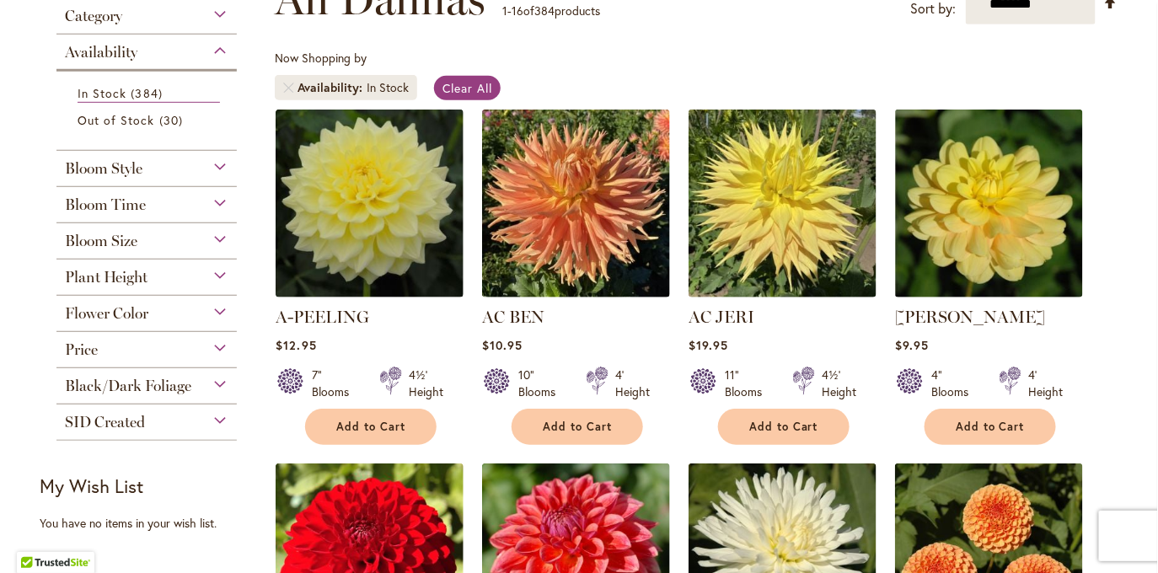
scroll to position [292, 0]
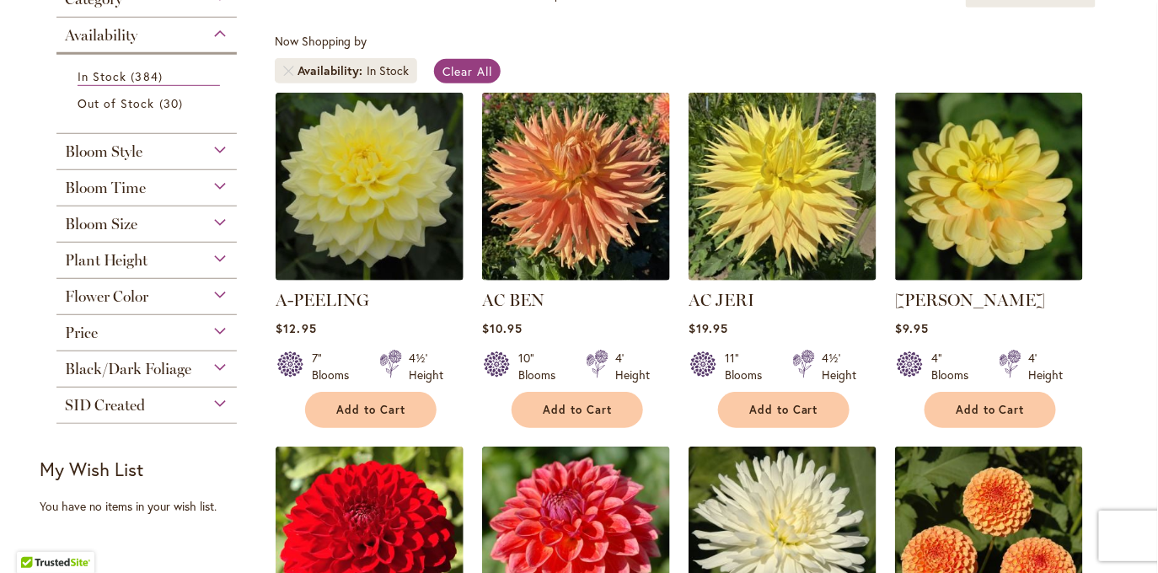
click at [224, 217] on div "Bloom Size" at bounding box center [146, 219] width 180 height 27
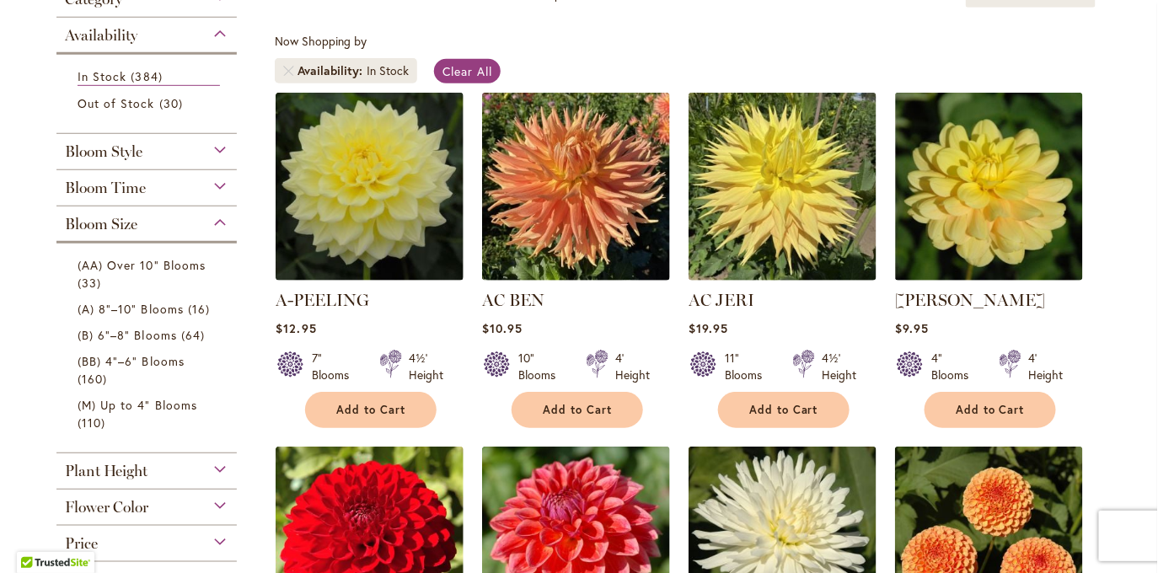
click at [224, 217] on div "Bloom Size" at bounding box center [146, 219] width 180 height 27
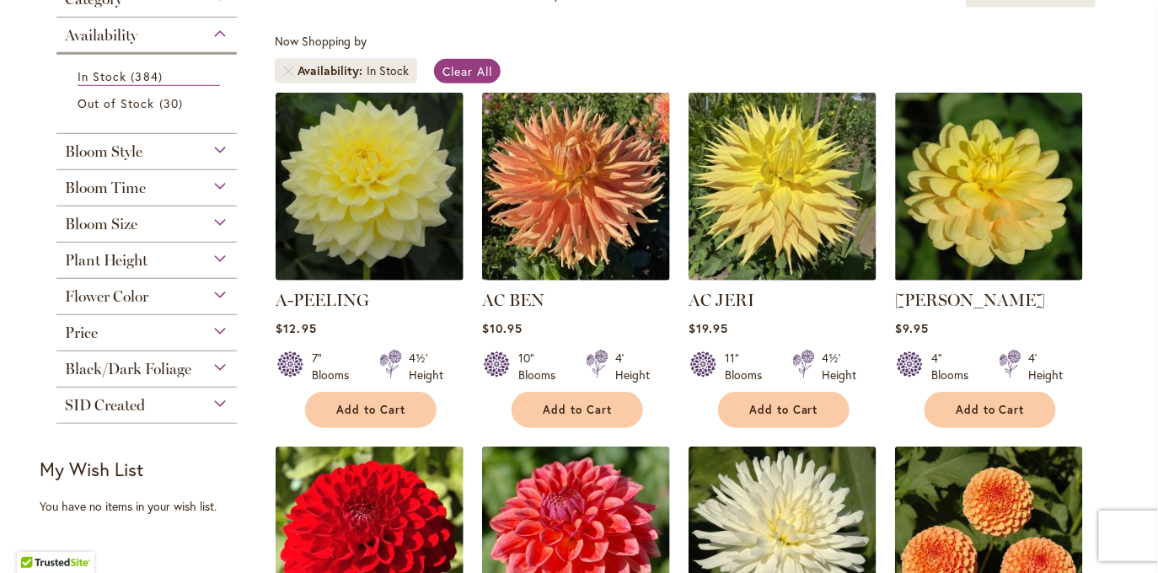
click at [221, 226] on div "Bloom Size" at bounding box center [146, 219] width 180 height 27
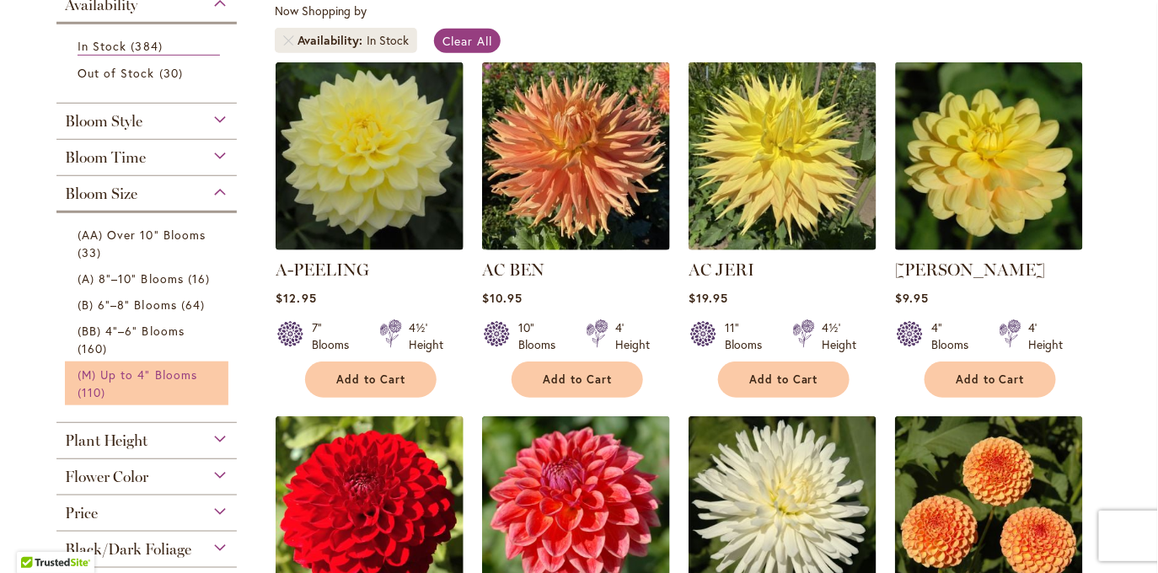
scroll to position [328, 0]
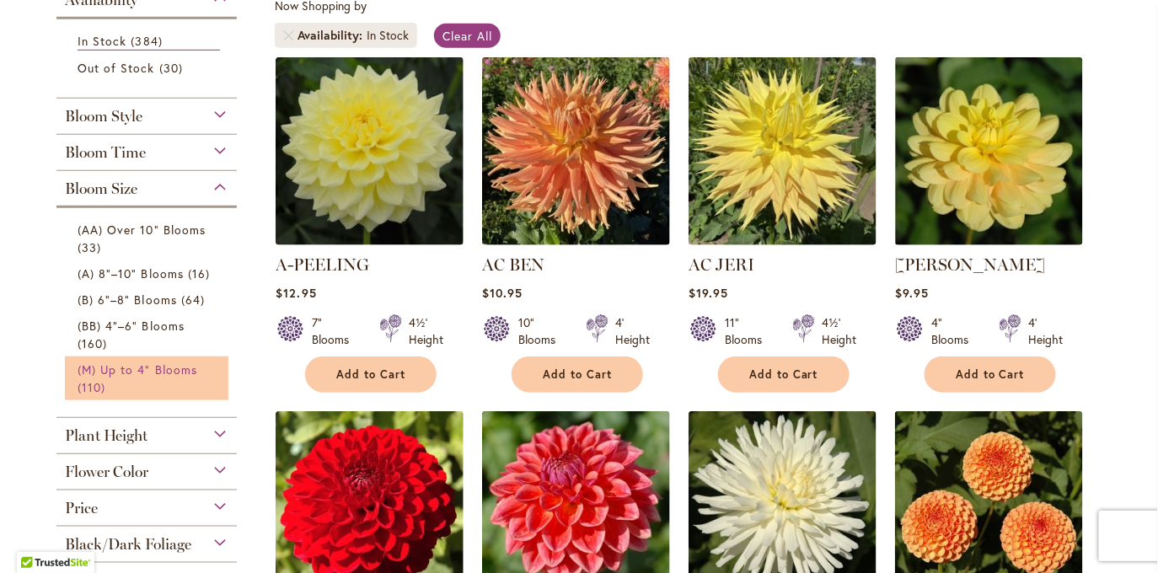
click at [144, 374] on span "(M) Up to 4" Blooms" at bounding box center [138, 369] width 120 height 16
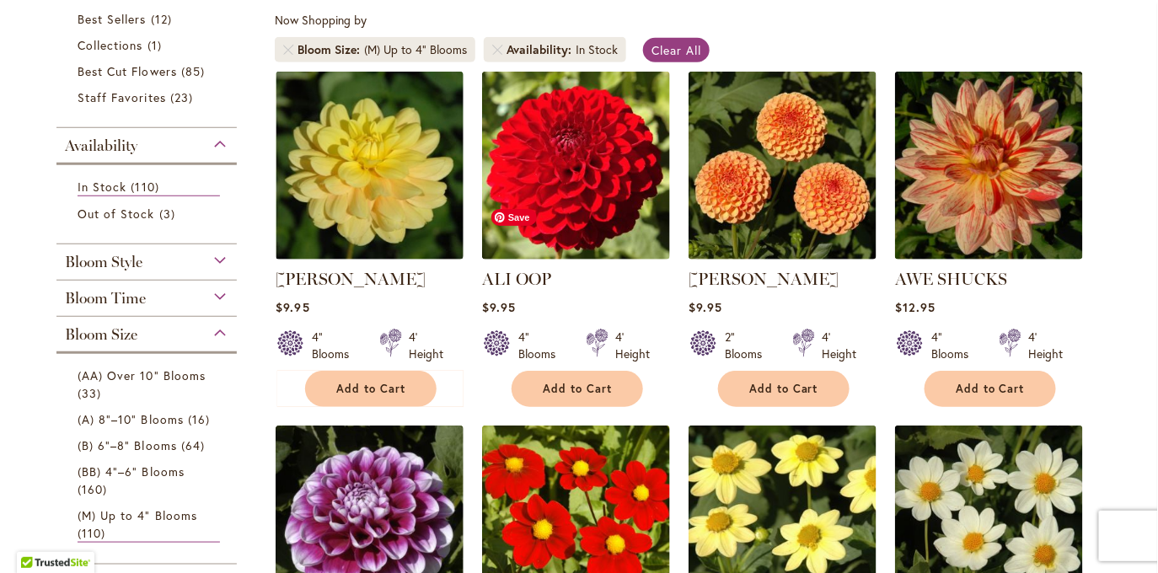
scroll to position [251, 0]
